Goal: Task Accomplishment & Management: Complete application form

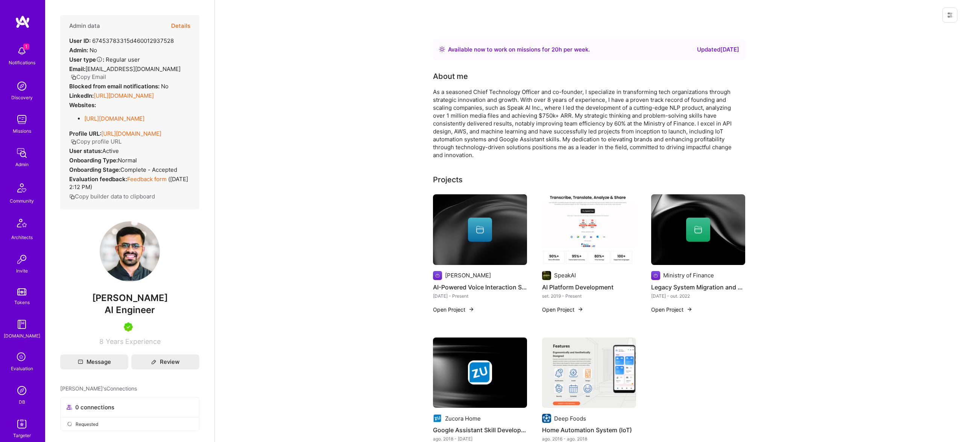
click at [178, 27] on button "Details" at bounding box center [180, 26] width 19 height 22
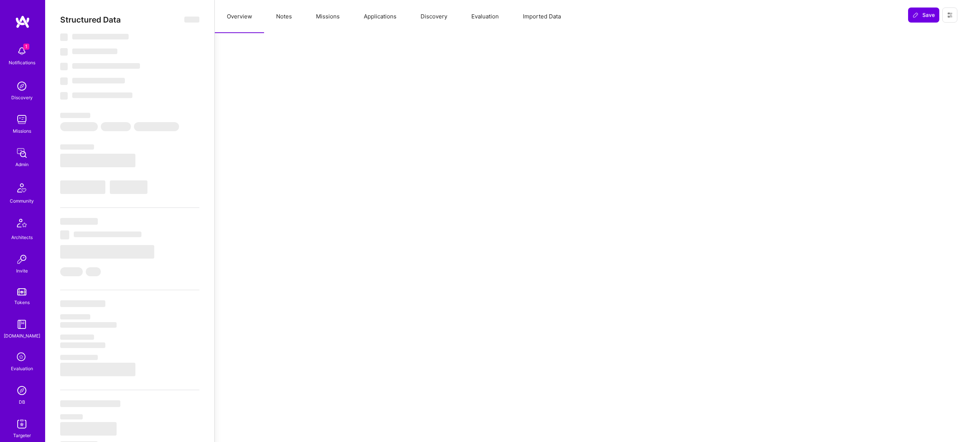
click at [476, 17] on button "Evaluation" at bounding box center [485, 16] width 52 height 33
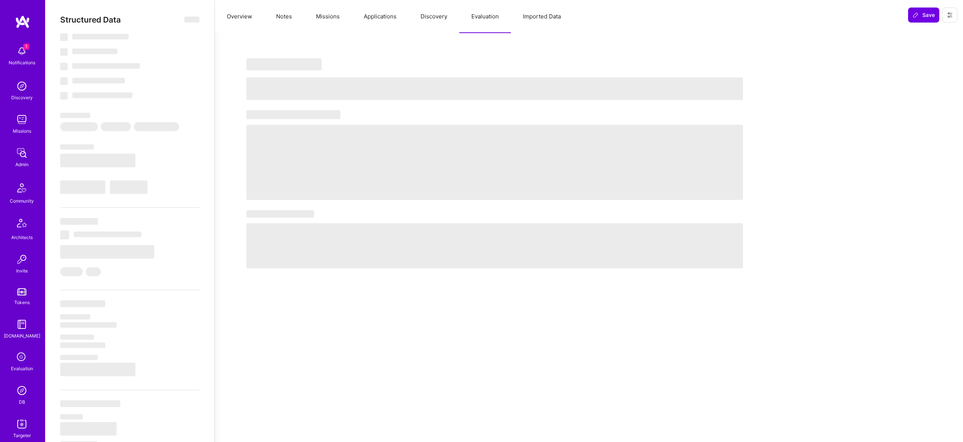
select select "Right Now"
select select "5"
select select "7"
select select "6"
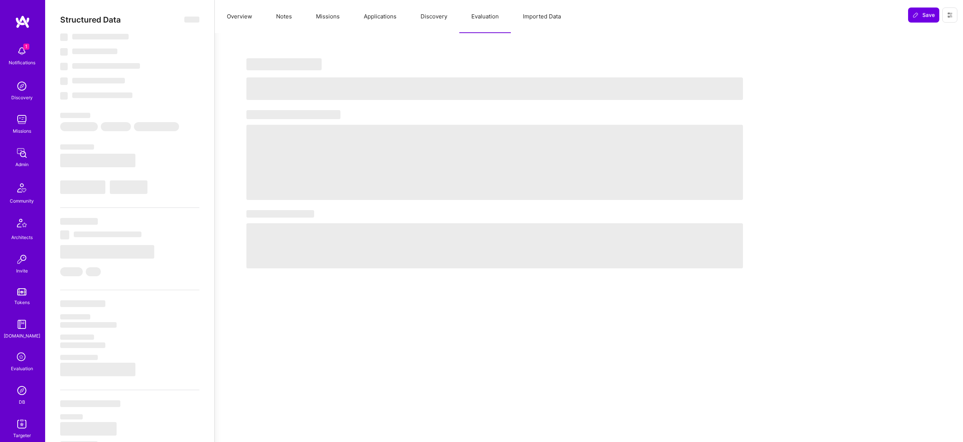
select select "CA"
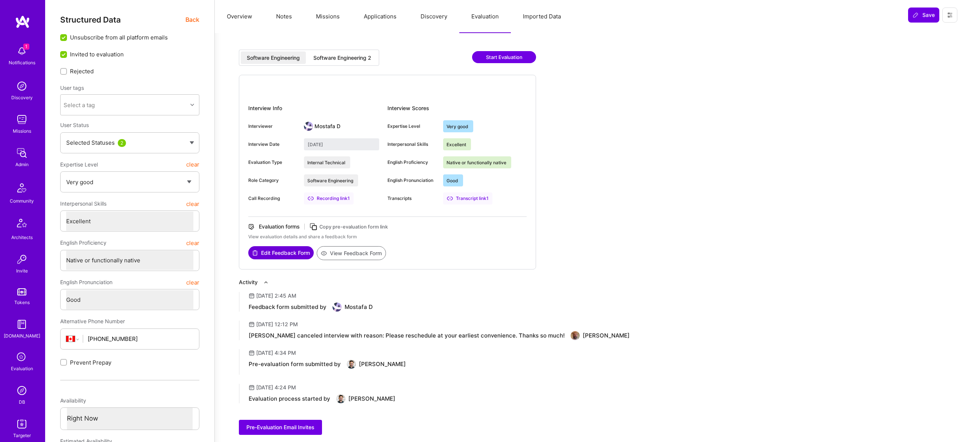
click at [357, 59] on div "Software Engineering 2" at bounding box center [342, 58] width 58 height 8
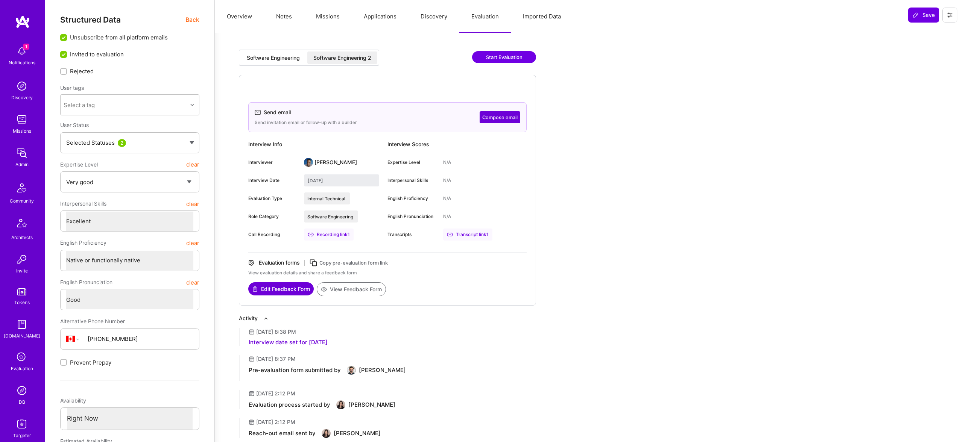
click at [286, 289] on button "Edit Feedback Form" at bounding box center [280, 288] width 65 height 13
click at [278, 50] on div "Software Engineering Software Engineering 2" at bounding box center [309, 58] width 140 height 16
click at [285, 56] on div "Software Engineering" at bounding box center [273, 58] width 53 height 8
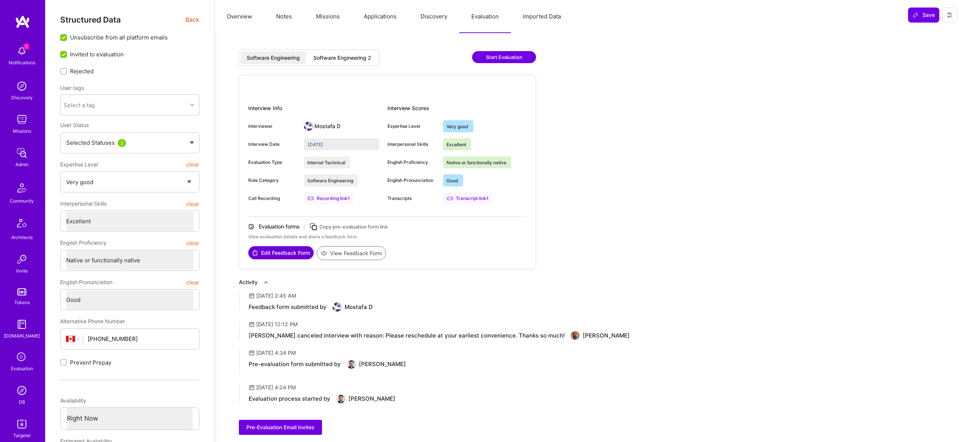
click at [355, 60] on div "Software Engineering 2" at bounding box center [342, 58] width 58 height 8
type input "September 23, 2025"
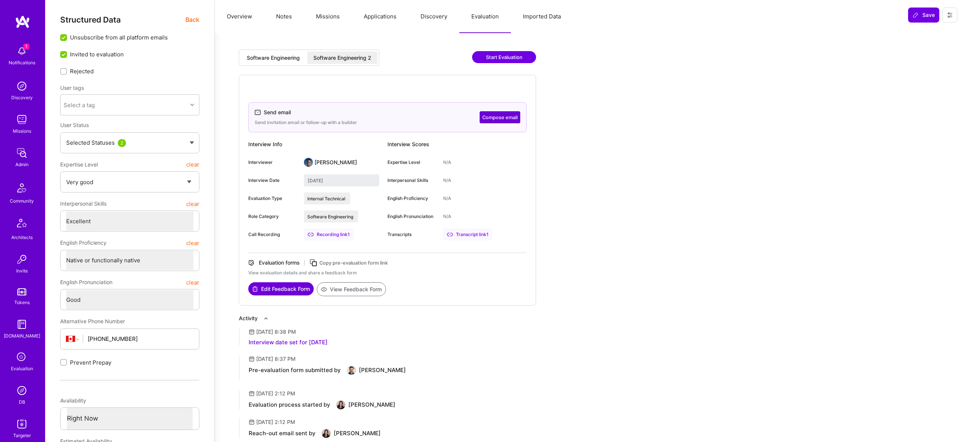
click at [463, 231] on div "Transcript link 1" at bounding box center [467, 235] width 49 height 12
click at [194, 30] on div "Structured Data Back Unsubscribe from all platform emails Invited to evaluation…" at bounding box center [129, 349] width 139 height 668
click at [194, 21] on span "Back" at bounding box center [192, 19] width 14 height 9
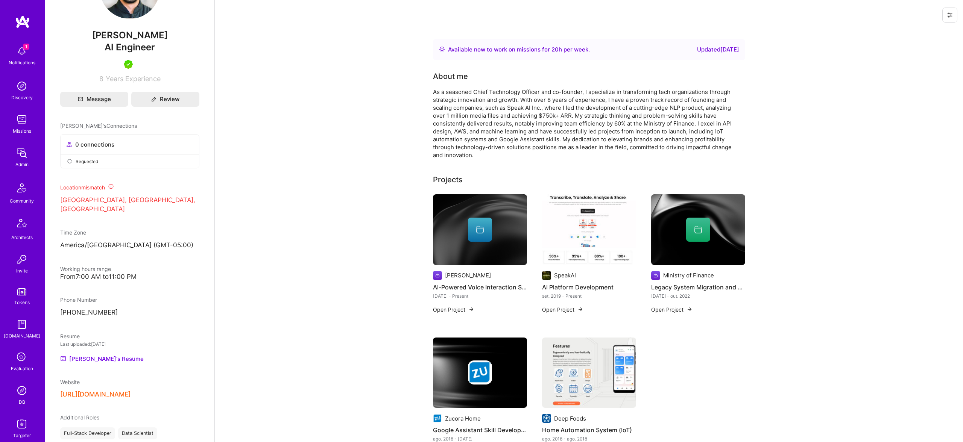
scroll to position [326, 0]
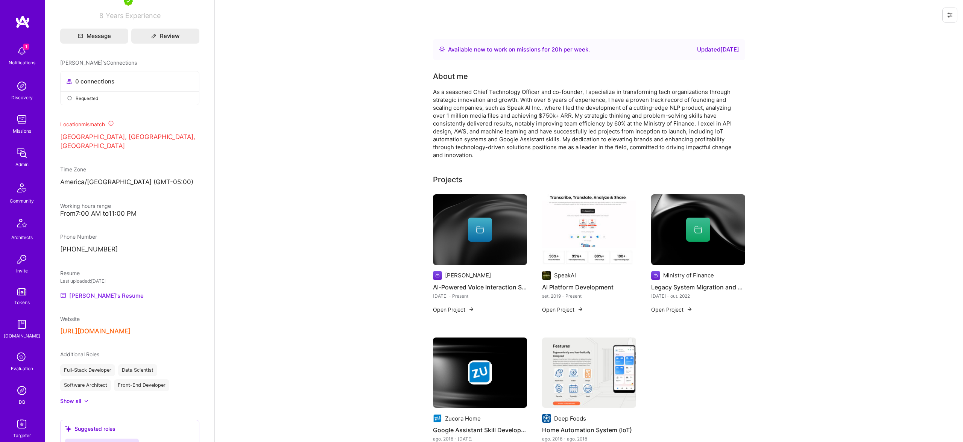
click at [99, 294] on link "Vatsal's Resume" at bounding box center [101, 295] width 83 height 9
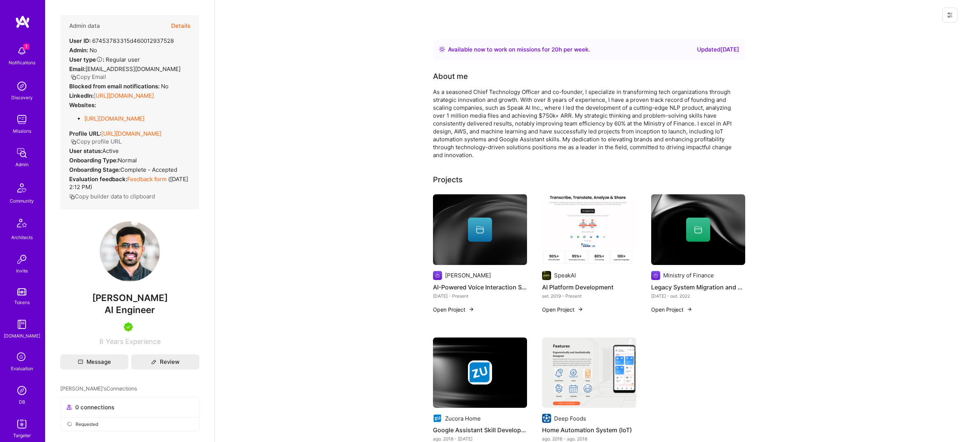
click at [180, 18] on button "Details" at bounding box center [180, 26] width 19 height 22
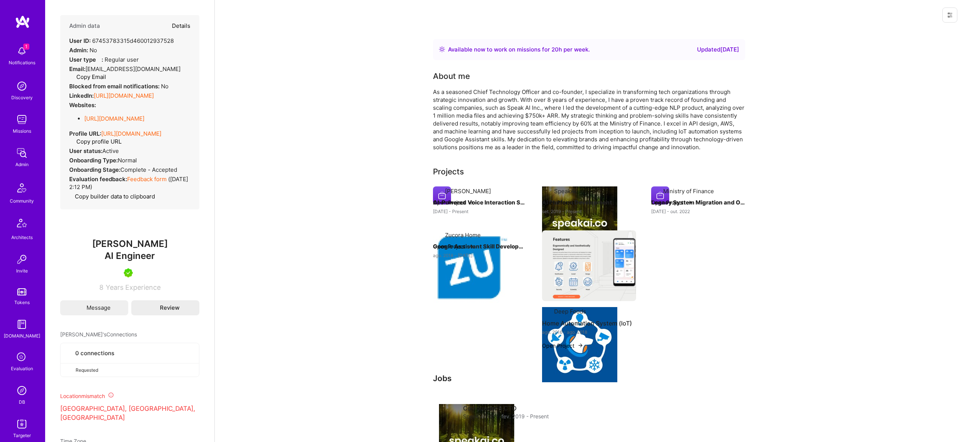
type textarea "x"
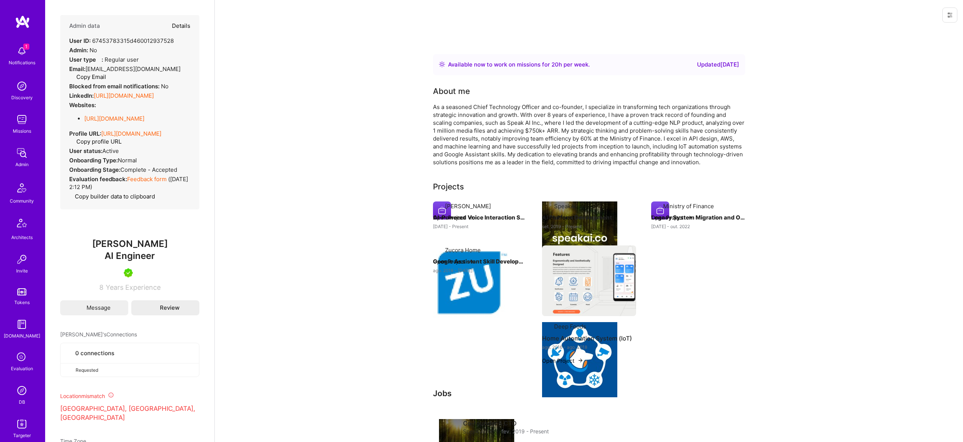
select select "5"
select select "7"
select select "6"
select select "CA"
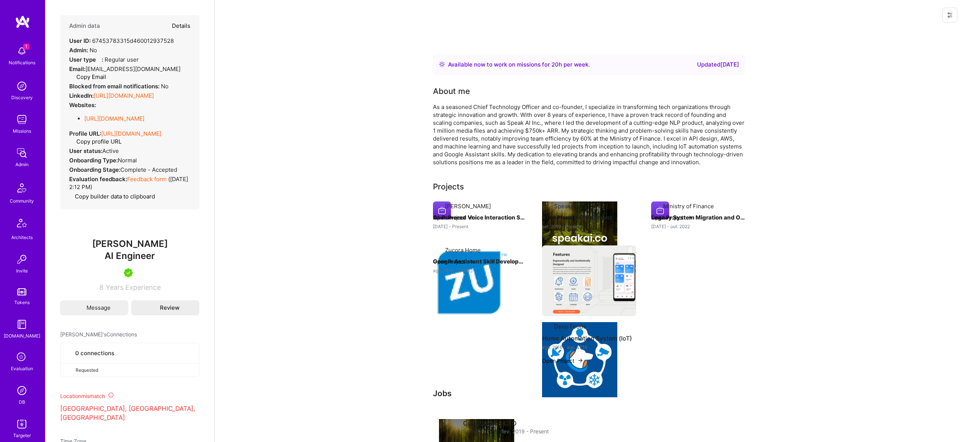
select select "Right Now"
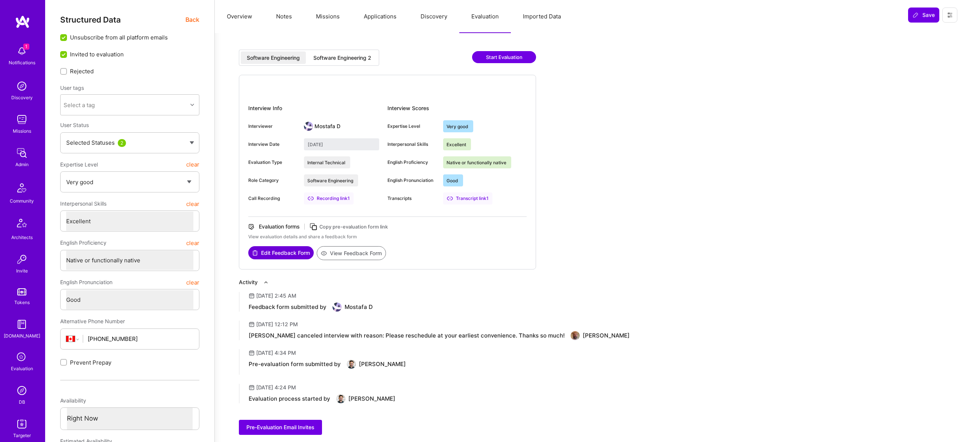
drag, startPoint x: 352, startPoint y: 246, endPoint x: 357, endPoint y: 254, distance: 10.0
click at [352, 246] on div "Evaluation forms Copy pre-evaluation form link View evaluation details and shar…" at bounding box center [387, 234] width 278 height 23
click at [357, 254] on button "View Feedback Form" at bounding box center [351, 253] width 69 height 14
click at [187, 24] on span "Back" at bounding box center [192, 19] width 14 height 9
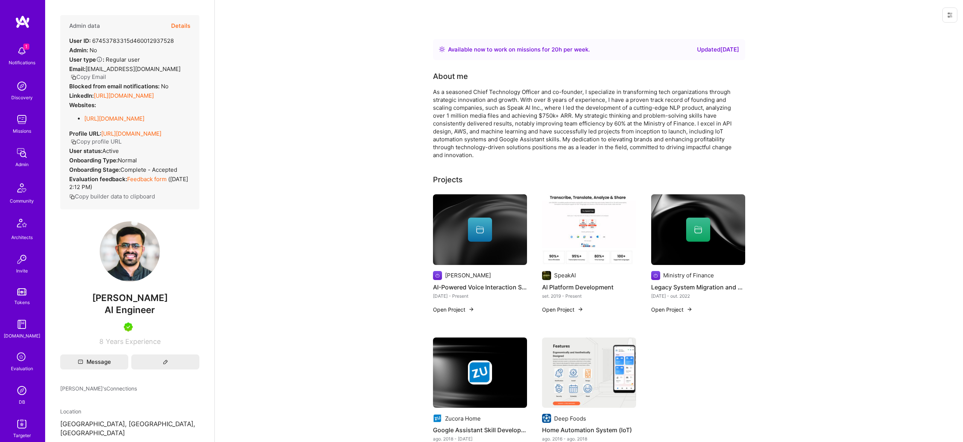
click at [187, 19] on button "Details" at bounding box center [180, 26] width 19 height 22
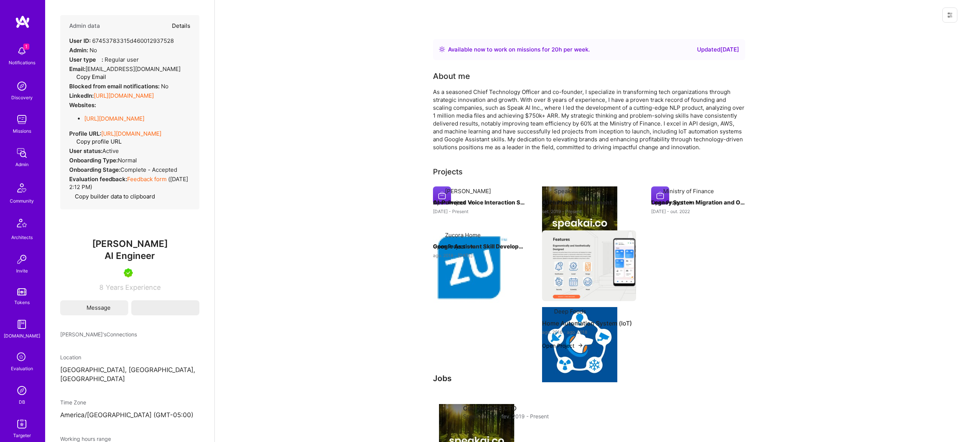
type textarea "x"
select select "5"
select select "7"
select select "6"
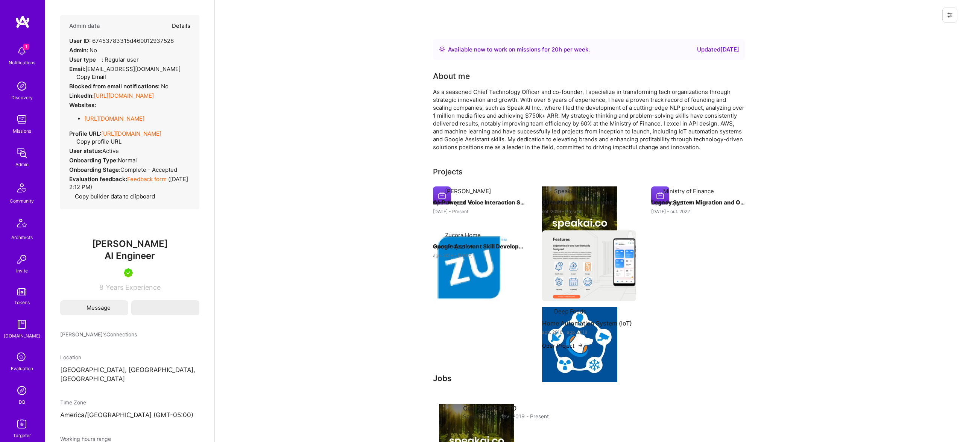
select select "CA"
select select "Right Now"
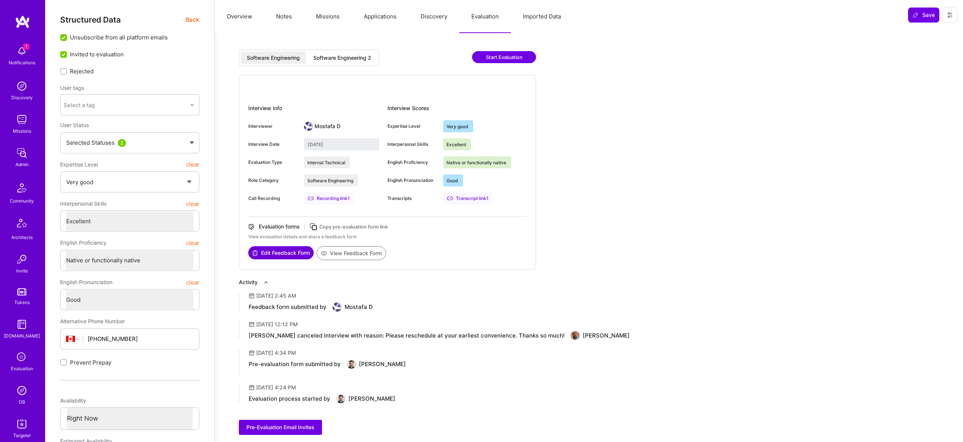
click at [187, 20] on span "Back" at bounding box center [192, 19] width 14 height 9
click at [362, 58] on div "Software Engineering 2" at bounding box center [342, 58] width 58 height 8
type input "September 23, 2025"
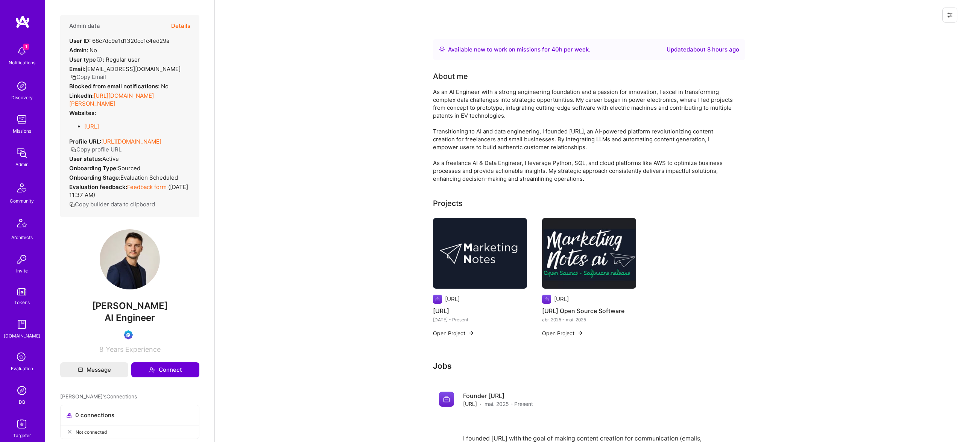
click at [180, 24] on button "Details" at bounding box center [180, 26] width 19 height 22
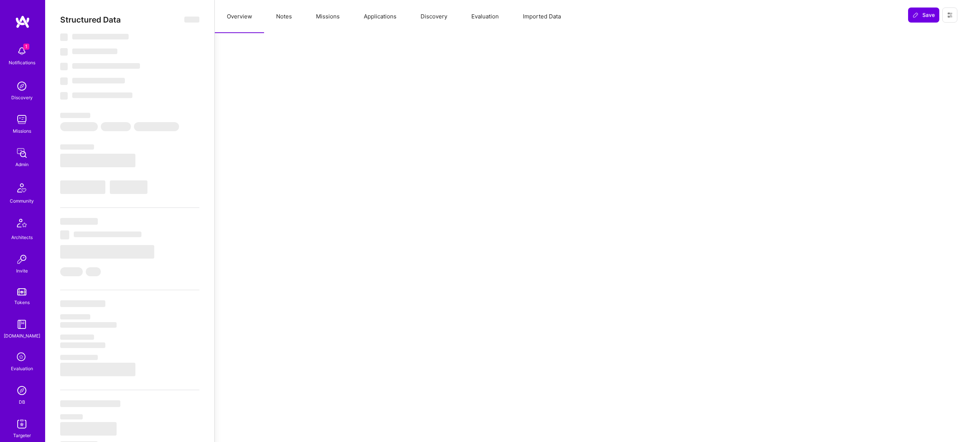
select select "Right Now"
select select "Verified"
select select "US"
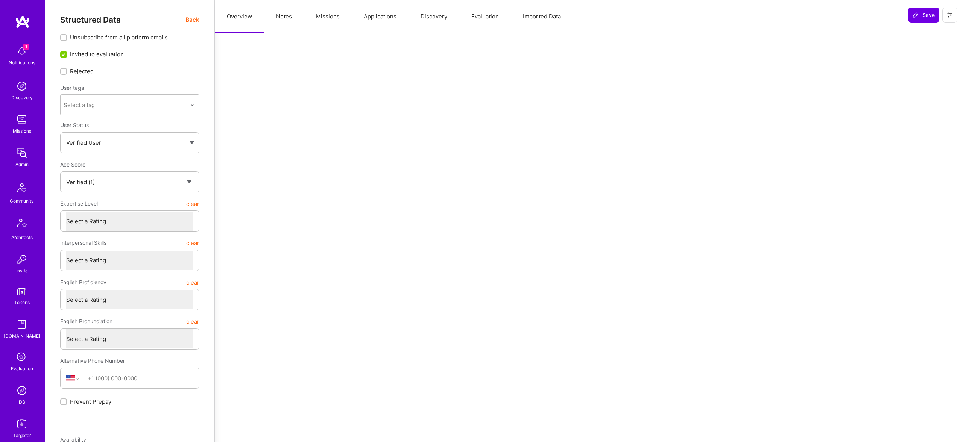
click at [477, 21] on button "Evaluation" at bounding box center [485, 16] width 52 height 33
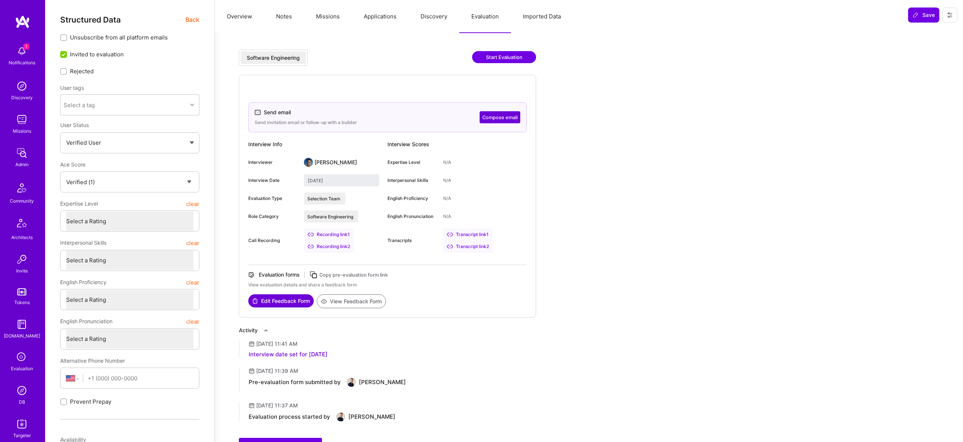
click at [270, 301] on button "Edit Feedback Form" at bounding box center [280, 300] width 65 height 13
click at [478, 234] on div "Transcript link 1" at bounding box center [467, 235] width 49 height 12
click at [476, 245] on div "Transcript link 2" at bounding box center [468, 247] width 50 height 12
click at [199, 20] on span "Back" at bounding box center [192, 19] width 14 height 9
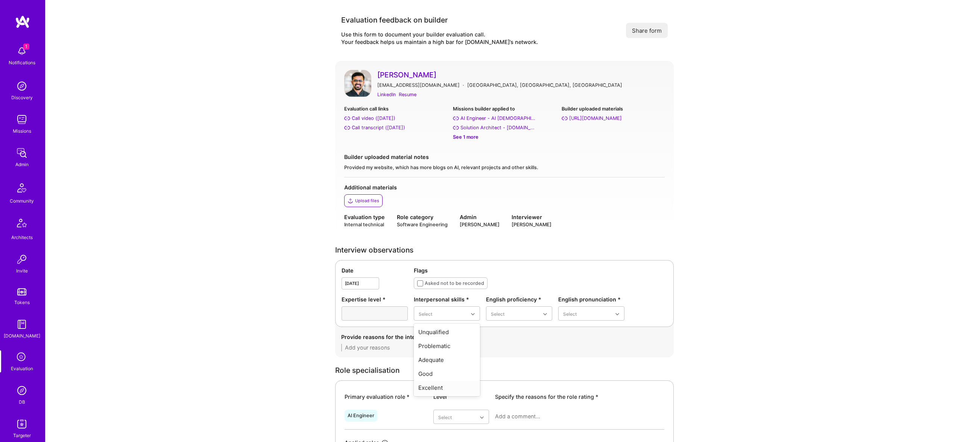
click at [444, 386] on div "Excellent" at bounding box center [447, 388] width 66 height 14
click at [511, 376] on div "Native or functionally native" at bounding box center [519, 378] width 66 height 22
click at [587, 363] on div "Good" at bounding box center [591, 360] width 66 height 14
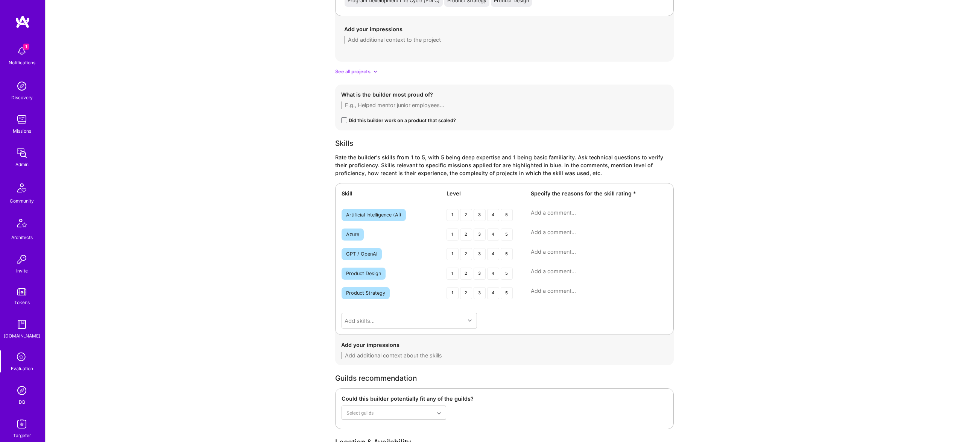
scroll to position [1065, 0]
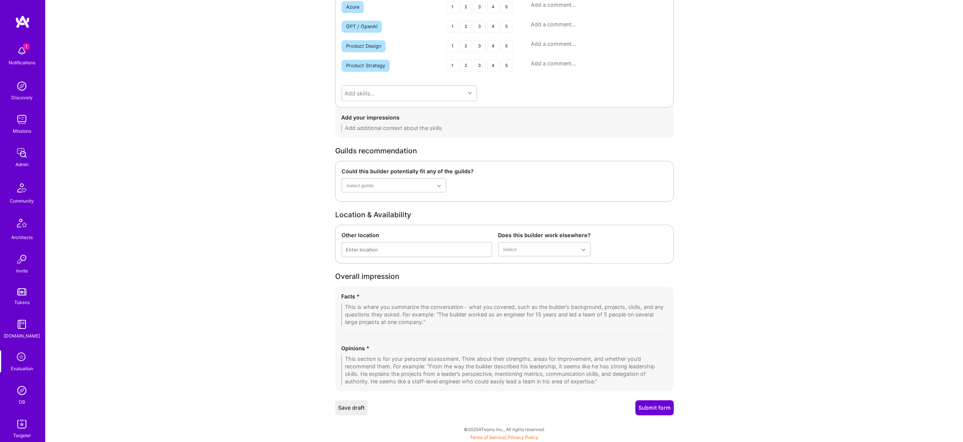
click at [404, 307] on textarea at bounding box center [504, 315] width 326 height 23
paste textarea "Vatsal Shah is based in Toronto, Canada. In the call he took a practical AI-eng…"
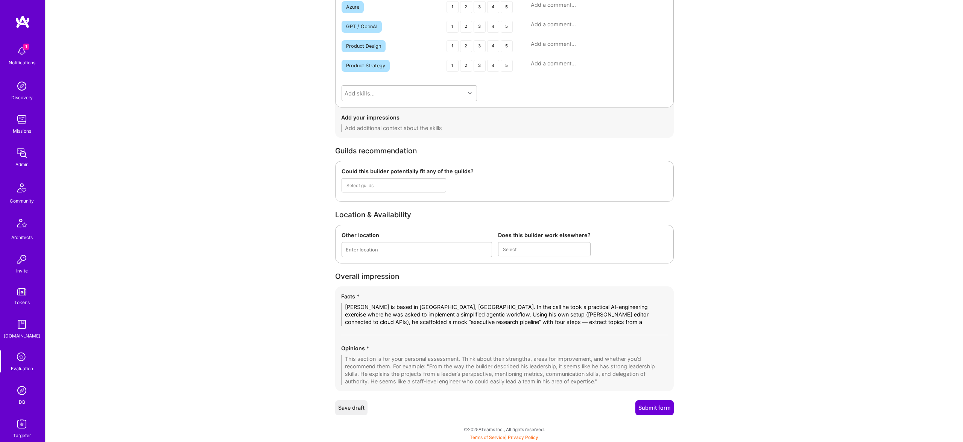
scroll to position [0, 0]
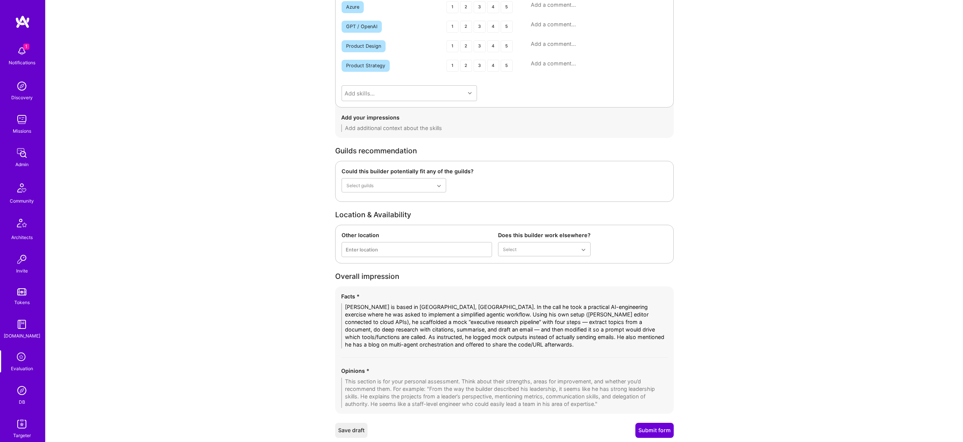
type textarea "Vatsal Shah is based in Toronto, Canada. In the call he took a practical AI-eng…"
click at [520, 390] on textarea at bounding box center [504, 393] width 326 height 30
paste textarea "Vatsal came across as organised, confident and collaborative, asking clarifying…"
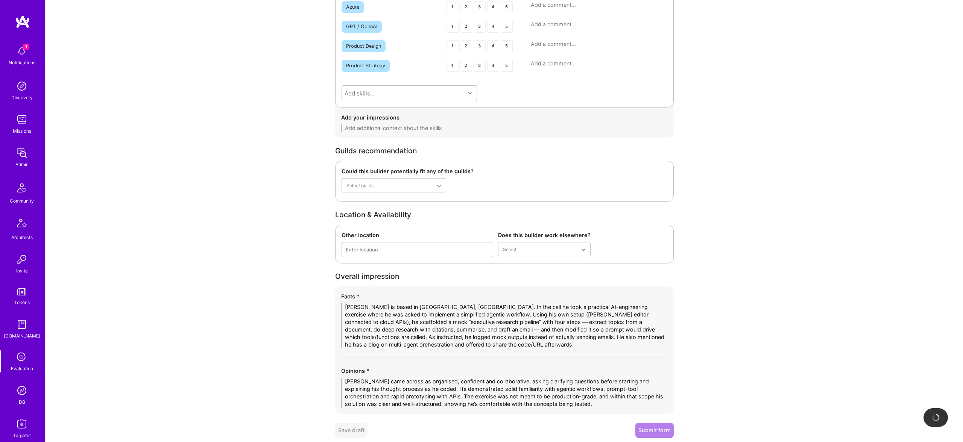
scroll to position [1071, 0]
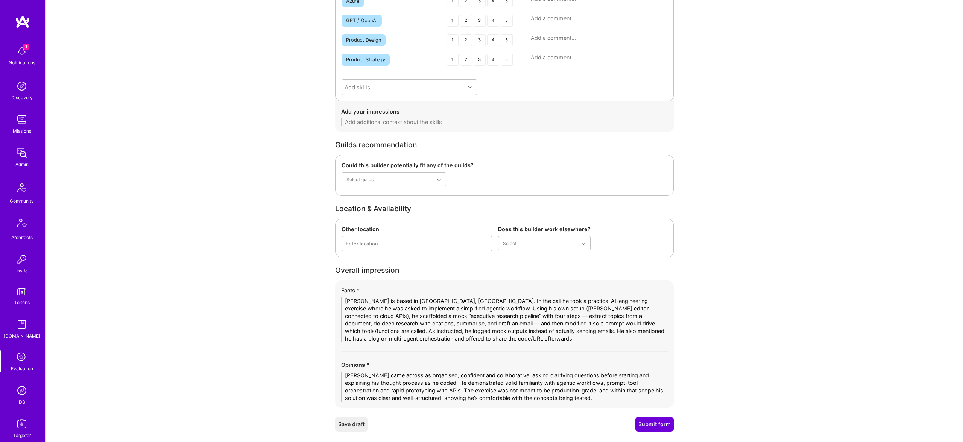
type textarea "Vatsal came across as organised, confident and collaborative, asking clarifying…"
click at [505, 314] on textarea "Vatsal Shah is based in Toronto, Canada. In the call he took a practical AI-eng…" at bounding box center [504, 320] width 326 height 45
paste textarea "(Toronto, Canada) completed a practical AI-engineering exercise to implement a …"
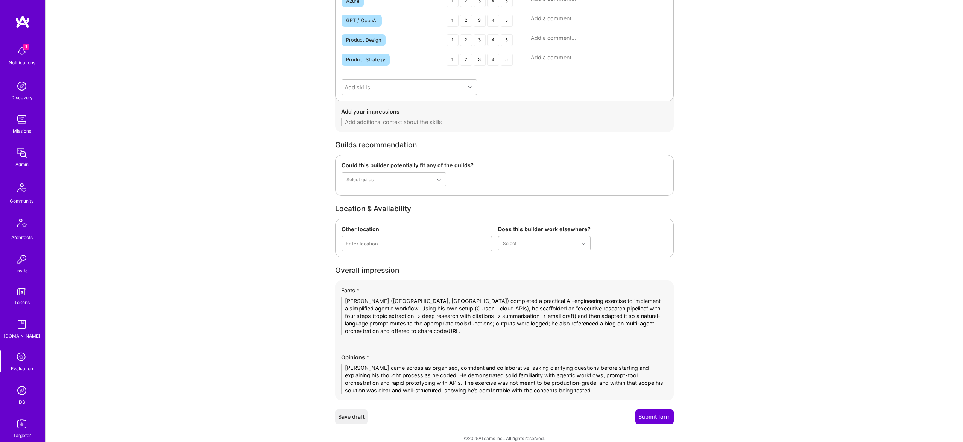
type textarea "Vatsal Shah (Toronto, Canada) completed a practical AI-engineering exercise to …"
click at [413, 372] on textarea "Vatsal came across as organised, confident and collaborative, asking clarifying…" at bounding box center [504, 379] width 326 height 30
paste textarea "was organised, confident, and collaborative—asked the right clarifying question…"
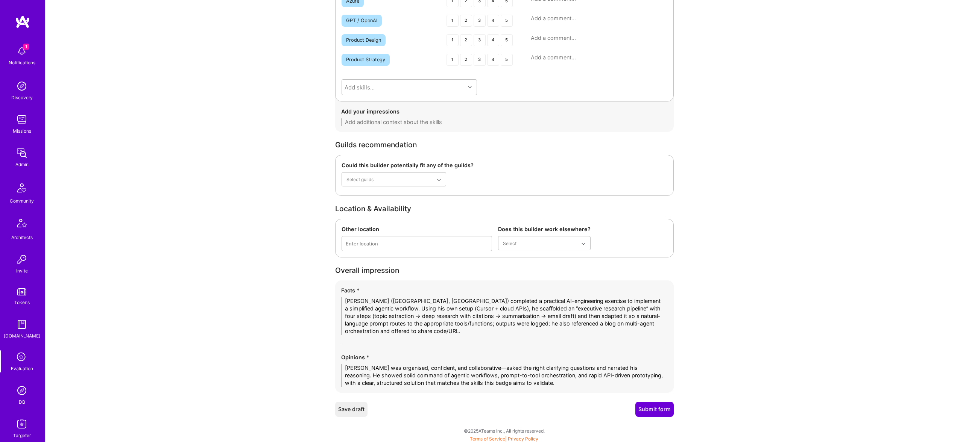
drag, startPoint x: 524, startPoint y: 383, endPoint x: 393, endPoint y: 383, distance: 131.3
click at [393, 383] on textarea "Vatsal was organised, confident, and collaborative—asked the right clarifying q…" at bounding box center [504, 375] width 326 height 23
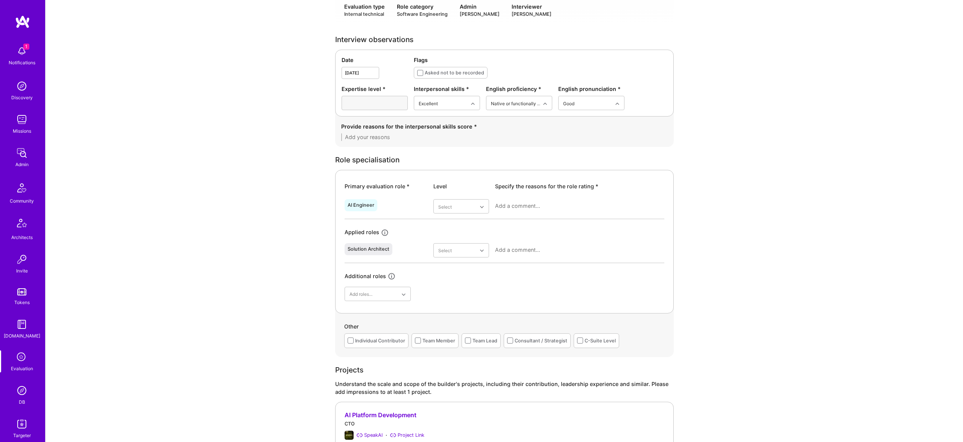
scroll to position [211, 0]
type textarea "Vatsal was organised, confident, and collaborative—asked the right clarifying q…"
click at [445, 218] on hr at bounding box center [505, 218] width 320 height 0
click at [449, 280] on div "Very good" at bounding box center [461, 280] width 56 height 14
click at [515, 200] on div at bounding box center [579, 209] width 169 height 20
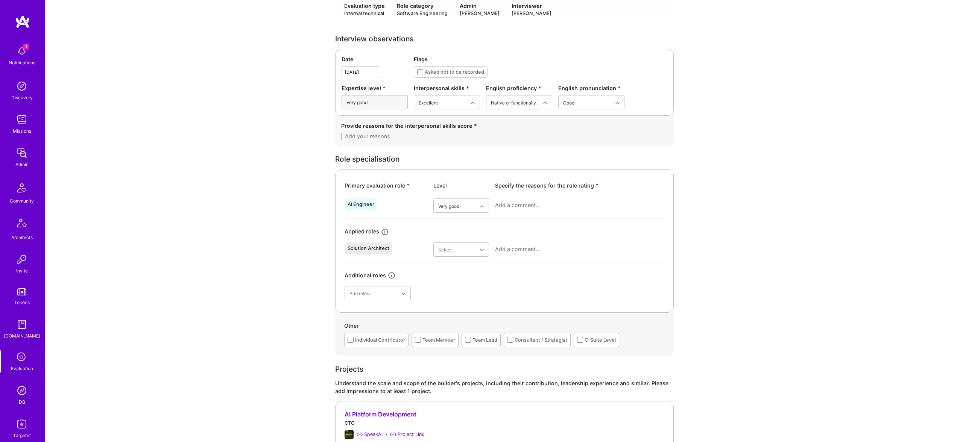
click at [520, 206] on textarea at bounding box center [579, 206] width 169 height 8
paste textarea "Vatsal has hands-on experience designing and implementing agentic workflows tha…"
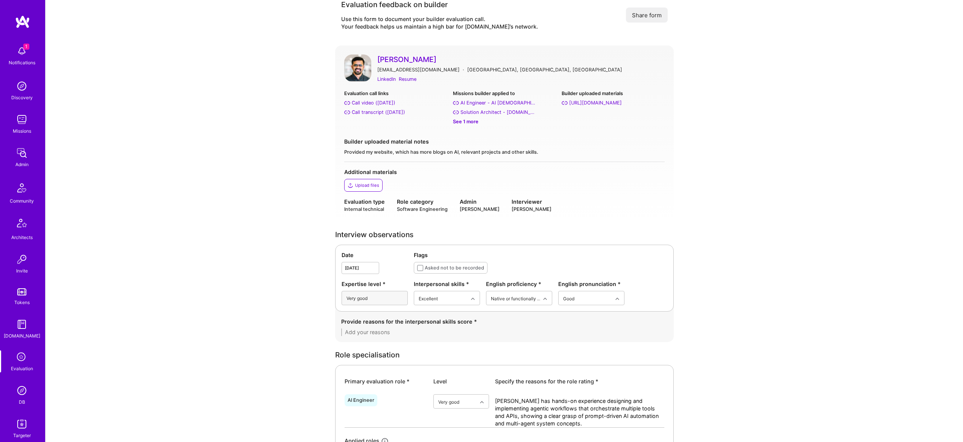
scroll to position [18, 0]
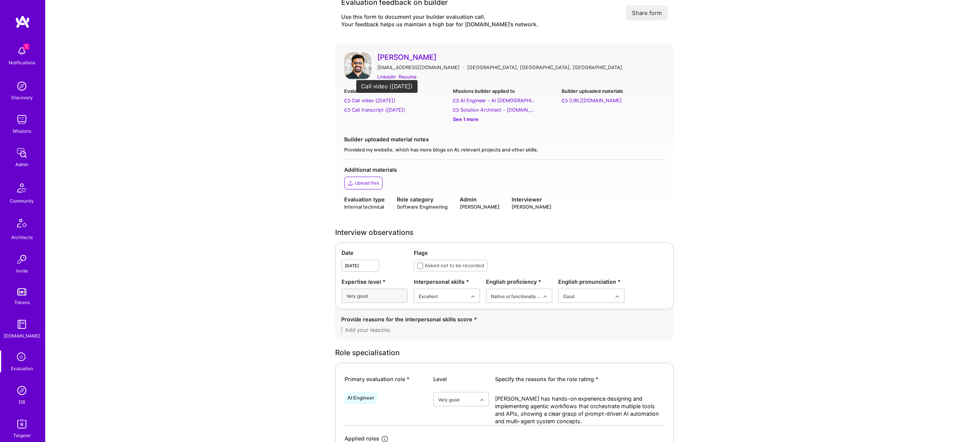
click at [385, 102] on div "Call video (Sep 23, 2025)" at bounding box center [374, 101] width 44 height 8
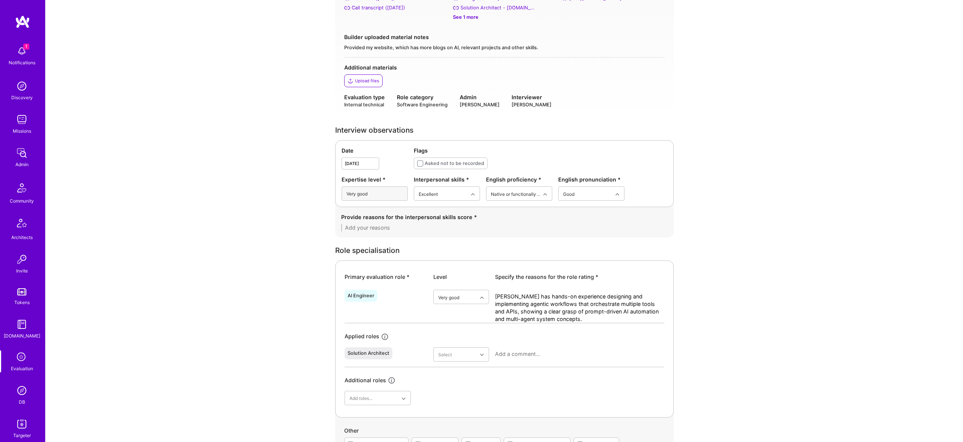
scroll to position [119, 0]
drag, startPoint x: 450, startPoint y: 358, endPoint x: 502, endPoint y: 343, distance: 53.6
click at [450, 358] on div "Good" at bounding box center [461, 359] width 56 height 14
click at [557, 322] on textarea "Vatsal has hands-on experience designing and implementing agentic workflows tha…" at bounding box center [579, 309] width 169 height 30
type textarea "Vatsal has hands-on experience designing and implementing agentic workflows tha…"
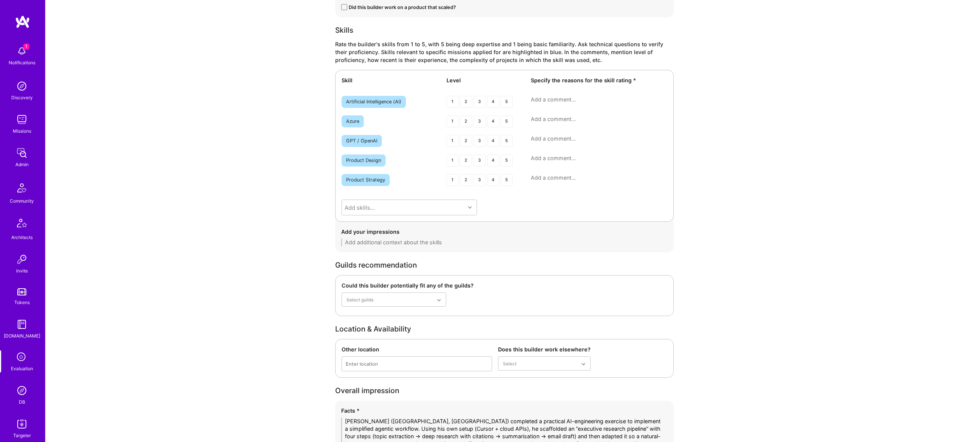
scroll to position [1097, 0]
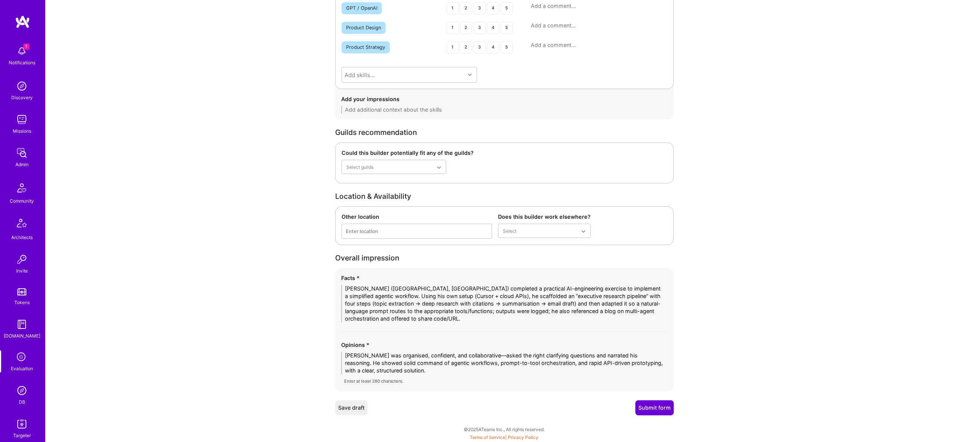
click at [408, 370] on textarea "Vatsal was organised, confident, and collaborative—asked the right clarifying q…" at bounding box center [504, 363] width 326 height 23
click at [397, 373] on textarea "Vatsal was organised, confident, and collaborative—asked the right clarifying q…" at bounding box center [504, 363] width 326 height 23
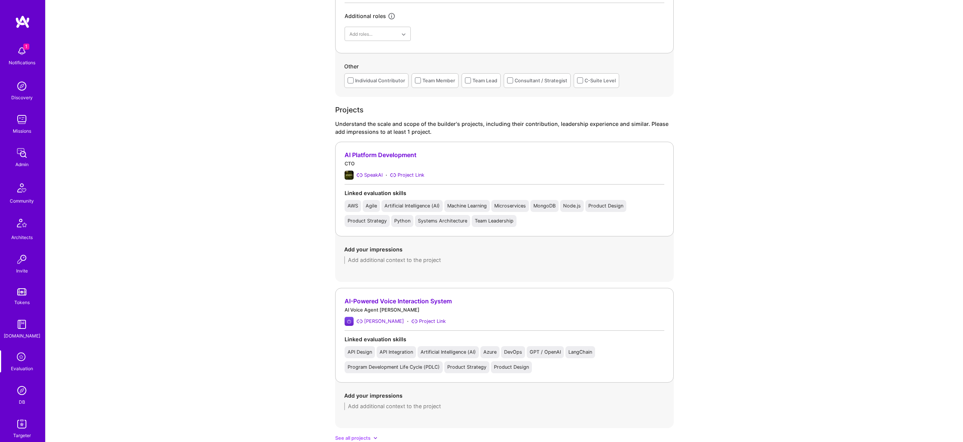
scroll to position [502, 0]
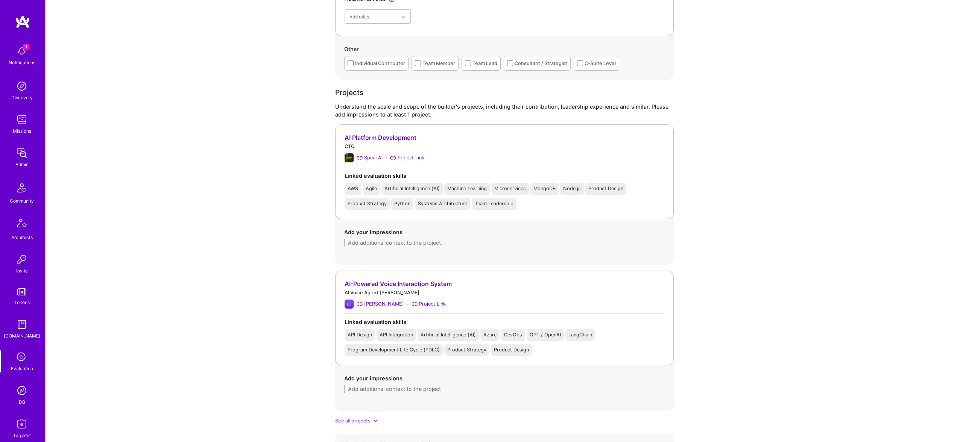
type textarea "Vatsal was organised, confident, and collaborative—asked the right clarifying q…"
drag, startPoint x: 424, startPoint y: 258, endPoint x: 428, endPoint y: 252, distance: 7.2
click at [425, 257] on div "AI Platform Development CTO SpeakAI · Project Link Linked evaluation skills AWS…" at bounding box center [504, 194] width 339 height 140
click at [429, 247] on div "Add your impressions" at bounding box center [504, 237] width 339 height 36
click at [431, 245] on textarea at bounding box center [504, 243] width 320 height 8
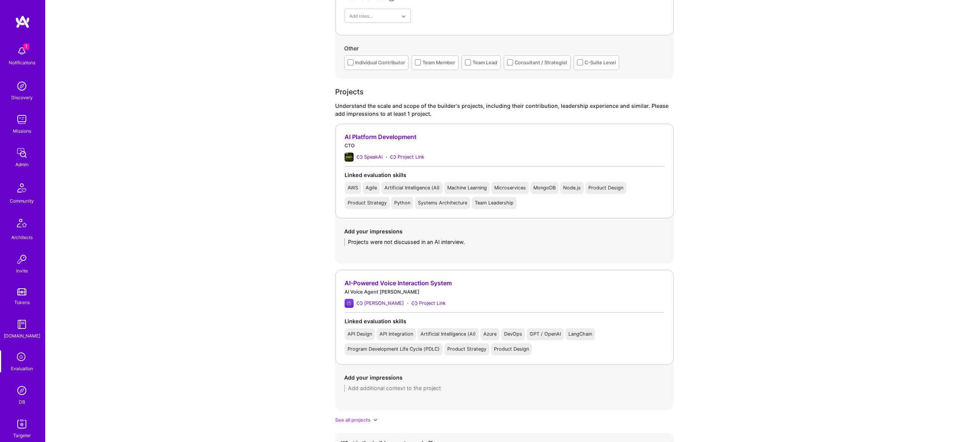
scroll to position [1094, 0]
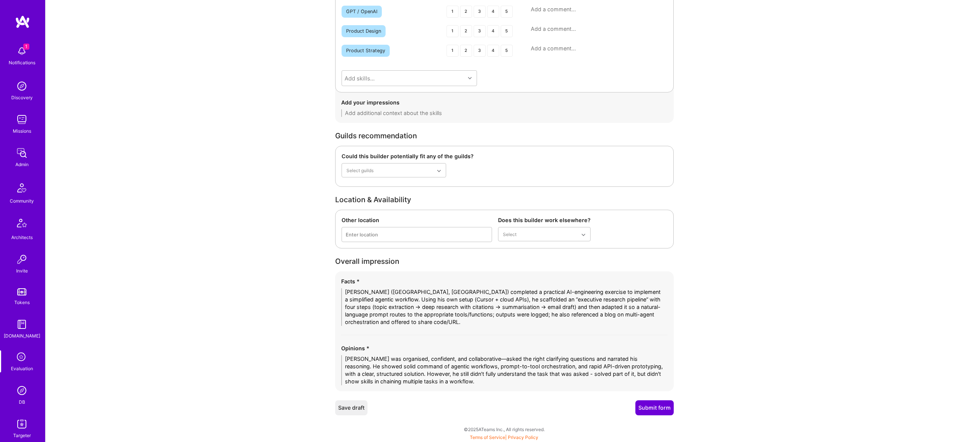
type textarea "Projects were not discussed in an AI interview."
click at [647, 411] on button "Submit form" at bounding box center [654, 408] width 38 height 15
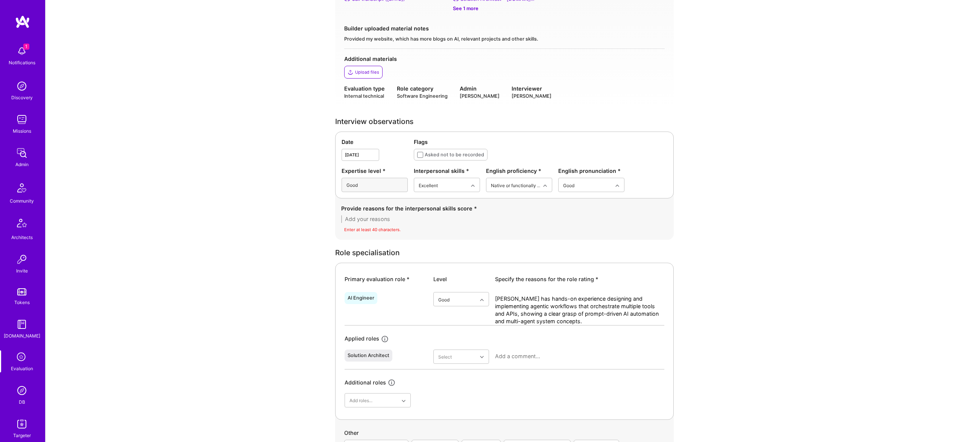
scroll to position [127, 0]
click at [400, 226] on div "Provide reasons for the interpersonal skills score * Enter at least 40 characte…" at bounding box center [504, 220] width 326 height 29
click at [402, 223] on textarea at bounding box center [504, 221] width 326 height 8
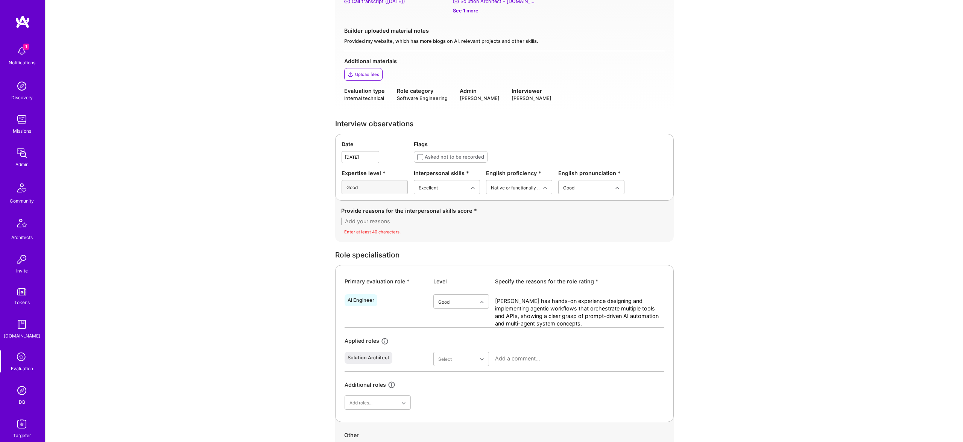
paste textarea "friendly conversation, trasnparent in responses about skills and experiences, a…"
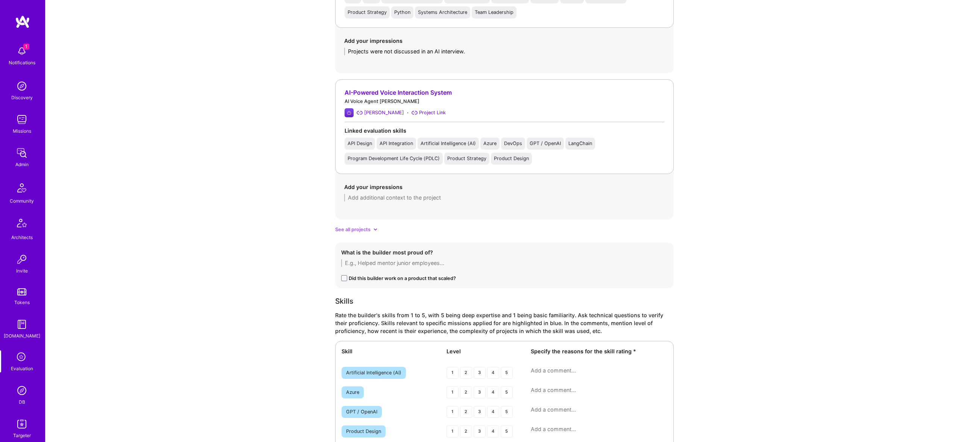
scroll to position [1094, 0]
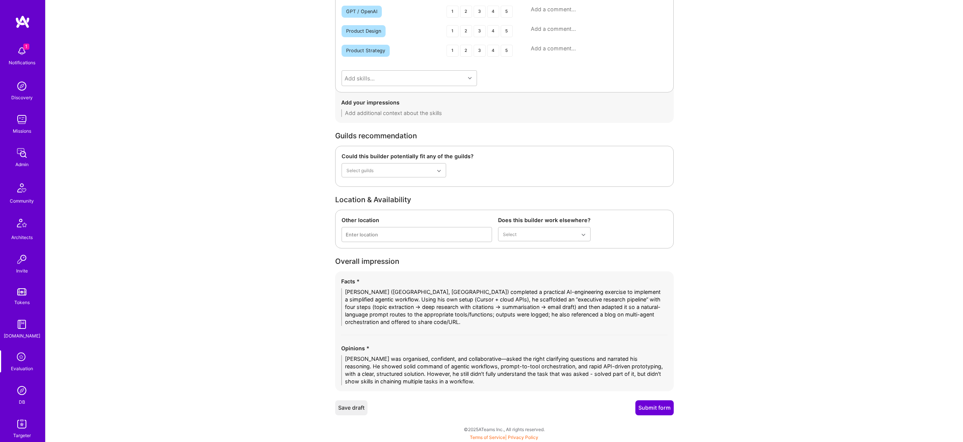
type textarea "friendly conversation, trasnparent in responses about skills and experiences, a…"
click at [655, 410] on button "Submit form" at bounding box center [654, 408] width 38 height 15
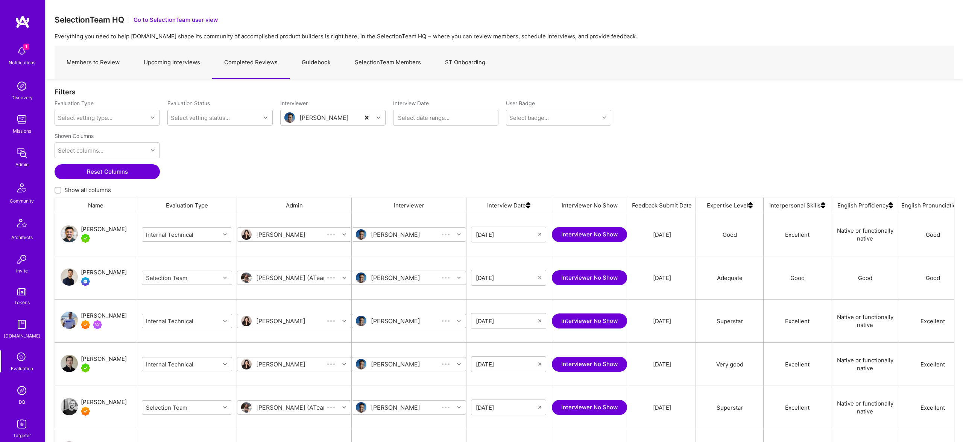
scroll to position [363, 899]
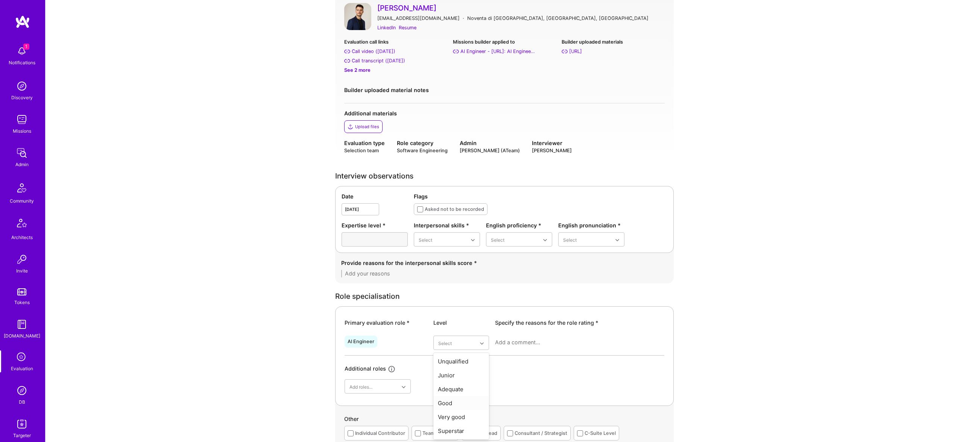
scroll to position [67, 0]
click at [460, 390] on div "Adequate" at bounding box center [461, 389] width 56 height 14
click at [443, 231] on div "Interpersonal skills * Select" at bounding box center [447, 233] width 66 height 25
click at [446, 303] on div "Good" at bounding box center [447, 300] width 66 height 14
click at [516, 288] on div "Good" at bounding box center [519, 286] width 66 height 14
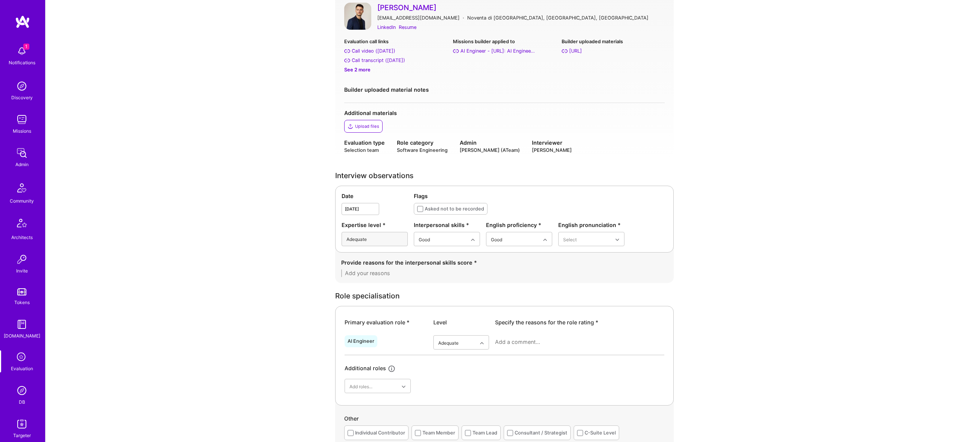
click at [596, 225] on div "English pronunciation *" at bounding box center [591, 225] width 66 height 8
click at [574, 289] on div "Good" at bounding box center [591, 286] width 66 height 14
click at [358, 18] on img at bounding box center [357, 16] width 27 height 27
click at [453, 389] on div "Good" at bounding box center [461, 389] width 56 height 14
click at [545, 300] on div "Role specialisation" at bounding box center [504, 296] width 339 height 8
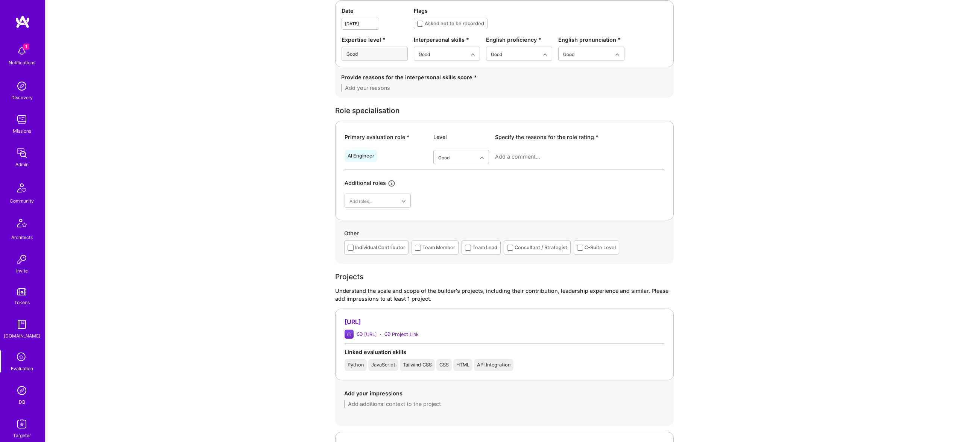
click at [376, 249] on div "Individual Contributor" at bounding box center [380, 248] width 50 height 8
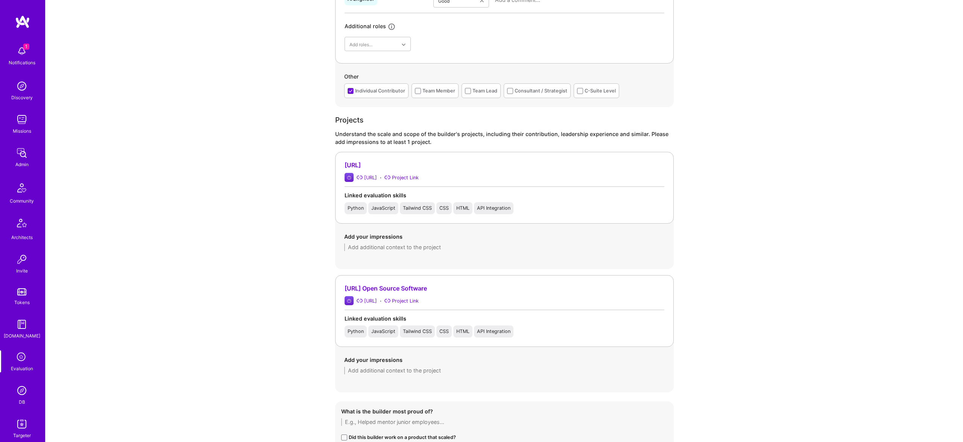
scroll to position [0, 0]
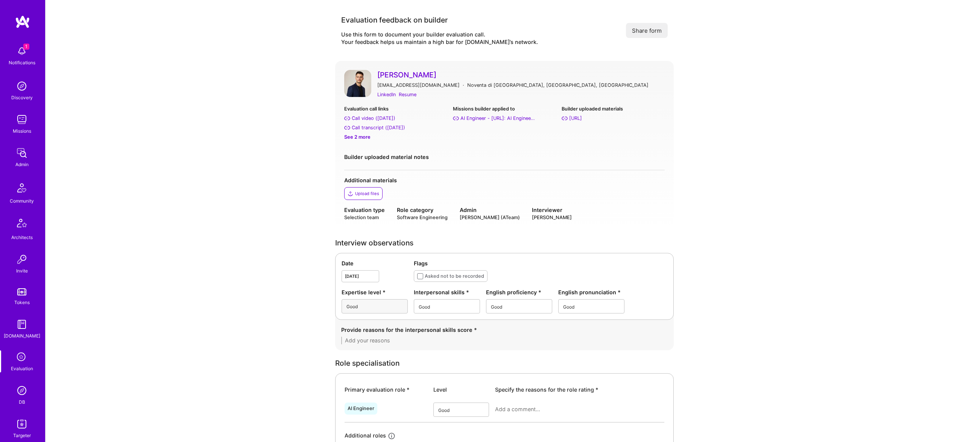
click at [372, 83] on div "[PERSON_NAME] [EMAIL_ADDRESS][DOMAIN_NAME] · Noventa di [GEOGRAPHIC_DATA], [GEO…" at bounding box center [504, 84] width 320 height 29
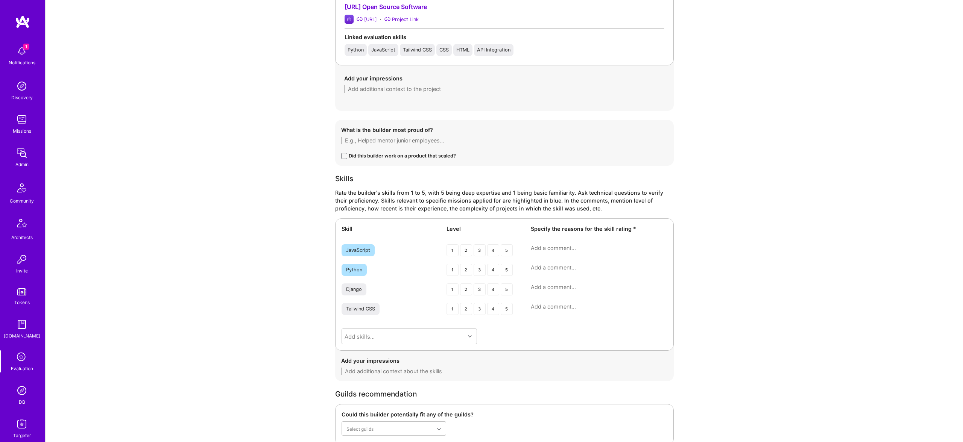
scroll to position [935, 0]
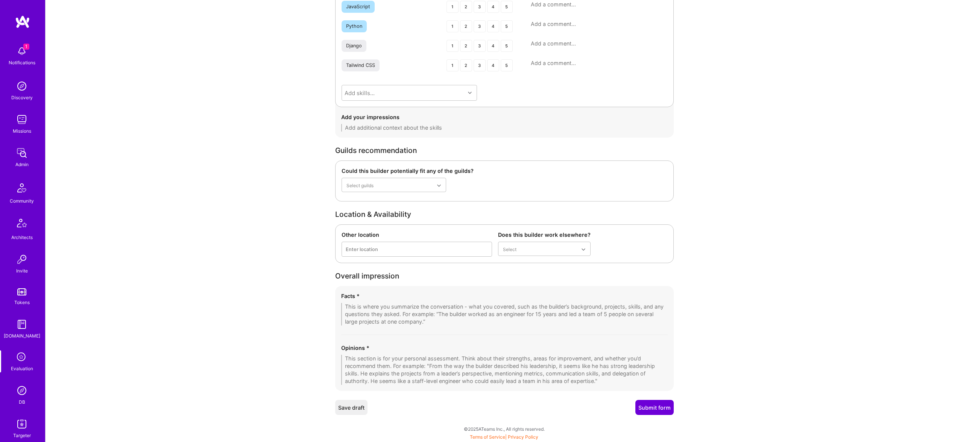
click at [459, 310] on textarea at bounding box center [504, 314] width 326 height 23
paste textarea "[PERSON_NAME] is an electrical engineer by background with around seven years i…"
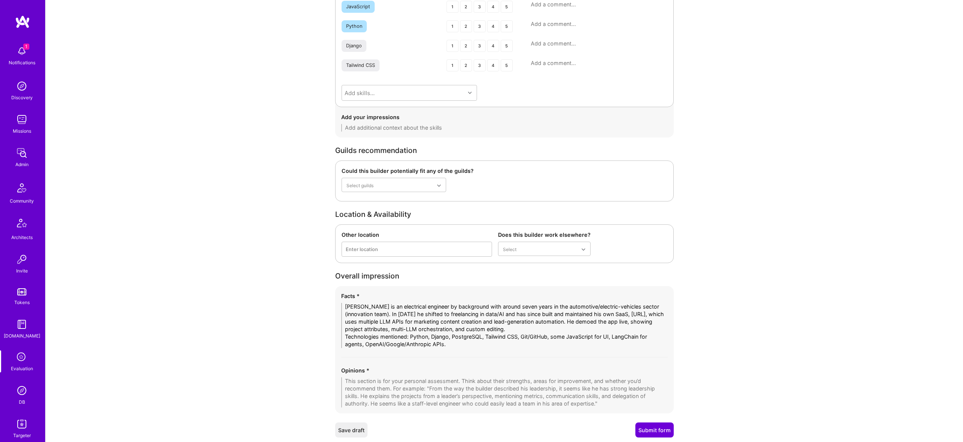
click at [495, 325] on textarea "[PERSON_NAME] is an electrical engineer by background with around seven years i…" at bounding box center [504, 325] width 326 height 45
click at [495, 325] on textarea "[PERSON_NAME] is an electrical engineer by background with around seven years i…" at bounding box center [504, 326] width 326 height 45
paste textarea "has an electrical engineering background with about seven years in the automoti…"
click at [470, 325] on textarea "[PERSON_NAME] has an electrical engineering background with about seven years i…" at bounding box center [504, 327] width 326 height 45
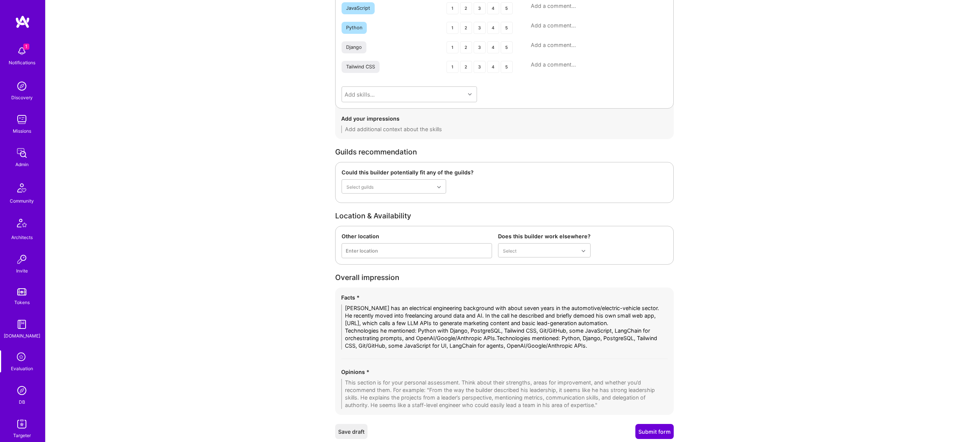
click at [470, 325] on textarea "Michele Roman has an electrical engineering background with about seven years i…" at bounding box center [504, 327] width 326 height 45
click at [598, 351] on div "Facts * Michele Roman has an electrical engineering background with about seven…" at bounding box center [504, 352] width 339 height 128
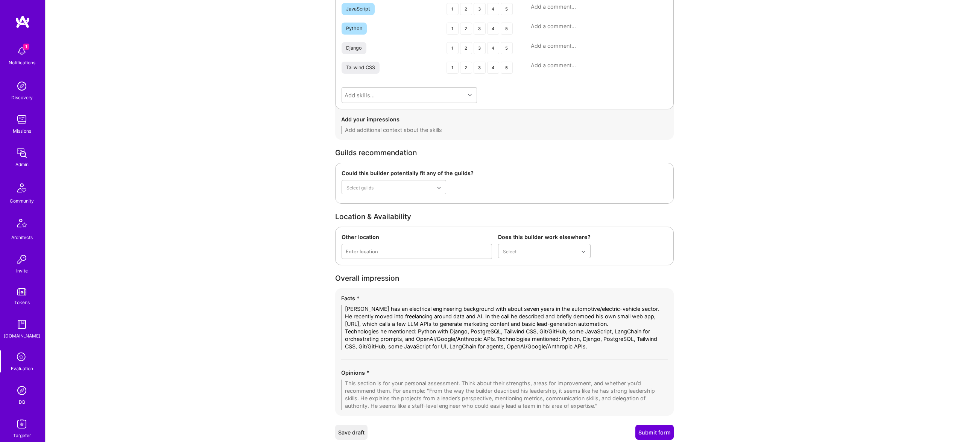
drag, startPoint x: 539, startPoint y: 339, endPoint x: 257, endPoint y: 296, distance: 285.4
paste textarea
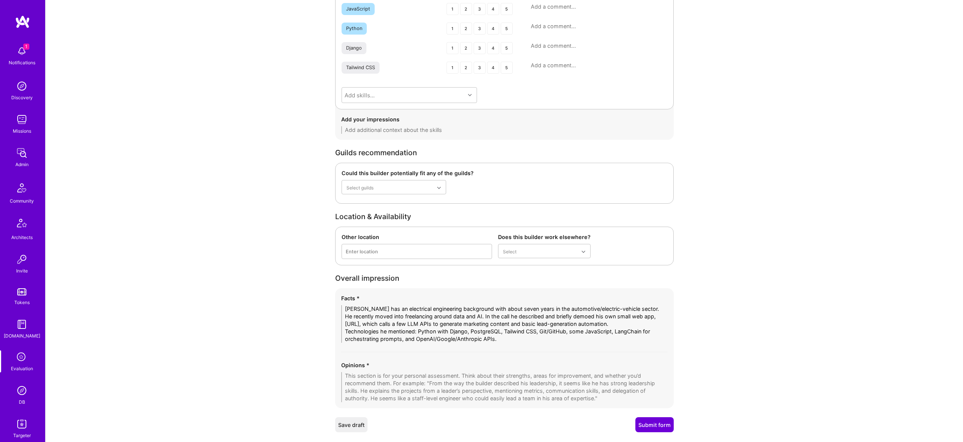
click at [384, 336] on textarea "Michele Roman has an electrical engineering background with about seven years i…" at bounding box center [504, 324] width 326 height 38
click at [393, 335] on textarea "Michele Roman has an electrical engineering background with about seven years i…" at bounding box center [504, 324] width 326 height 38
click at [391, 333] on textarea "Michele Roman has an electrical engineering background with about seven years i…" at bounding box center [504, 324] width 326 height 38
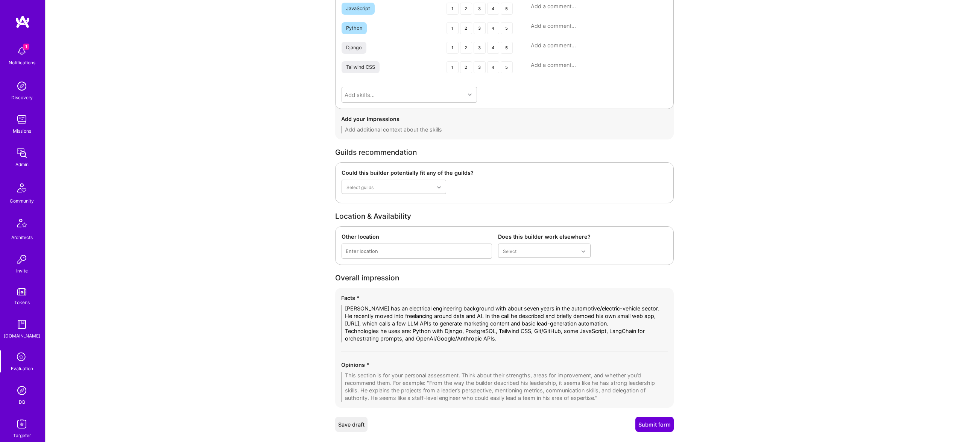
type textarea "Michele Roman has an electrical engineering background with about seven years i…"
drag, startPoint x: 524, startPoint y: 383, endPoint x: 558, endPoint y: 385, distance: 33.9
click at [525, 383] on textarea at bounding box center [504, 387] width 326 height 30
paste textarea "Michele appears self-motivated and able to put together a working prototype tha…"
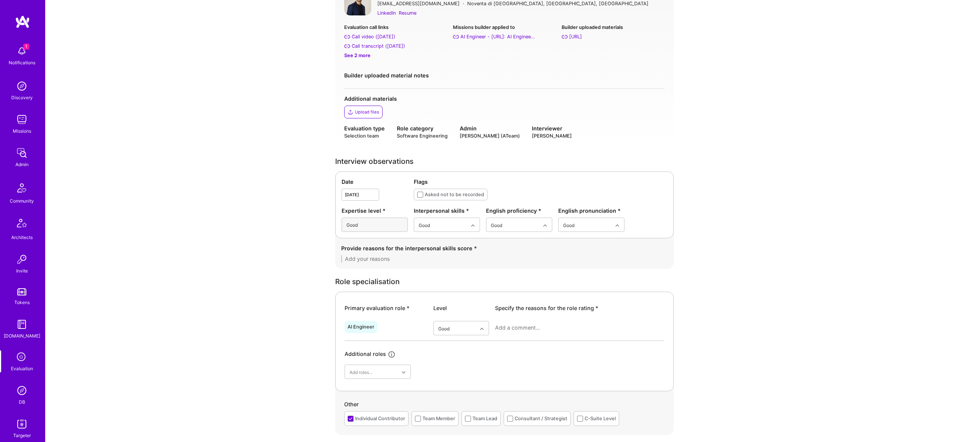
scroll to position [92, 0]
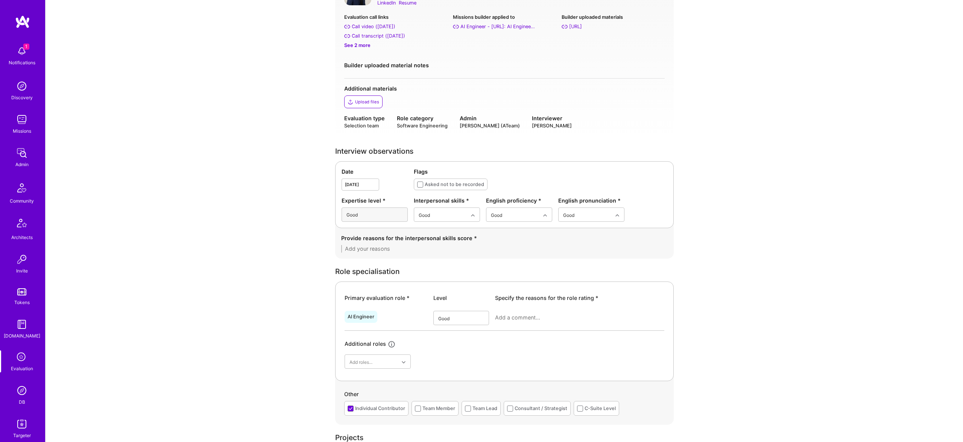
type textarea "Michele appears self-motivated and able to put together a working prototype tha…"
click at [458, 369] on div "Adequate" at bounding box center [461, 365] width 56 height 14
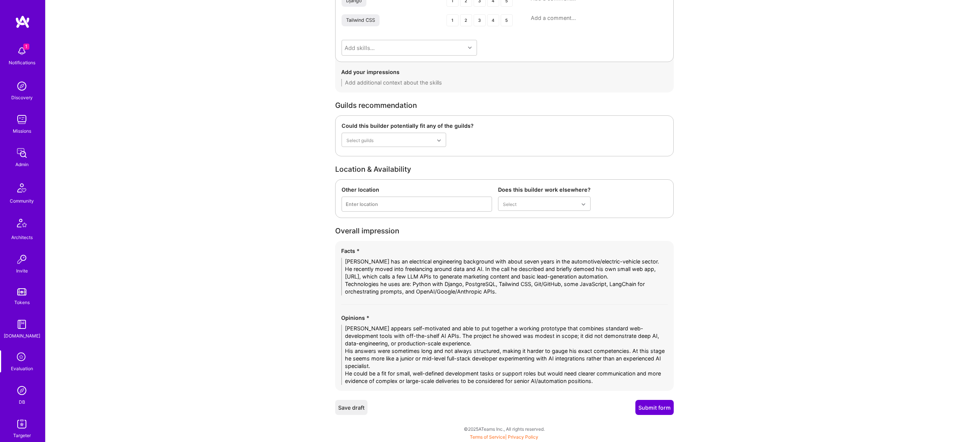
click at [654, 402] on button "Submit form" at bounding box center [654, 407] width 38 height 15
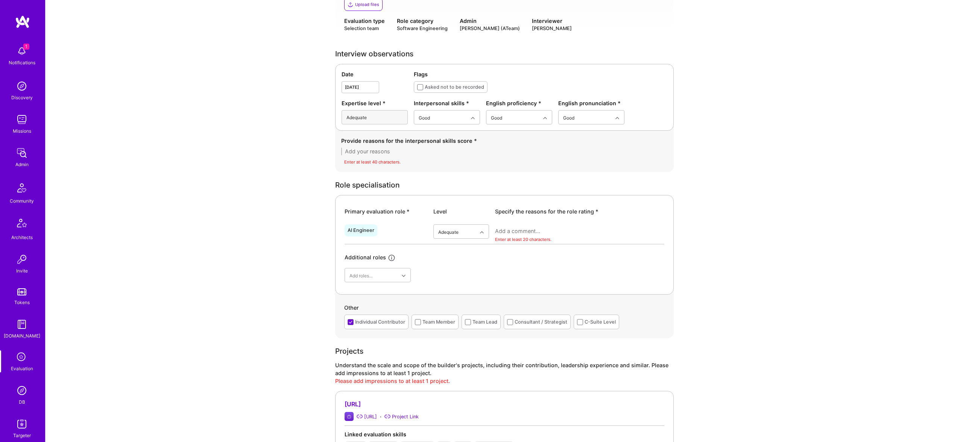
scroll to position [188, 0]
click at [524, 232] on textarea at bounding box center [579, 232] width 169 height 8
drag, startPoint x: 559, startPoint y: 239, endPoint x: 552, endPoint y: 230, distance: 11.1
click at [559, 239] on div "Enter at least 20 characters." at bounding box center [579, 241] width 169 height 8
click at [551, 228] on textarea at bounding box center [579, 232] width 169 height 8
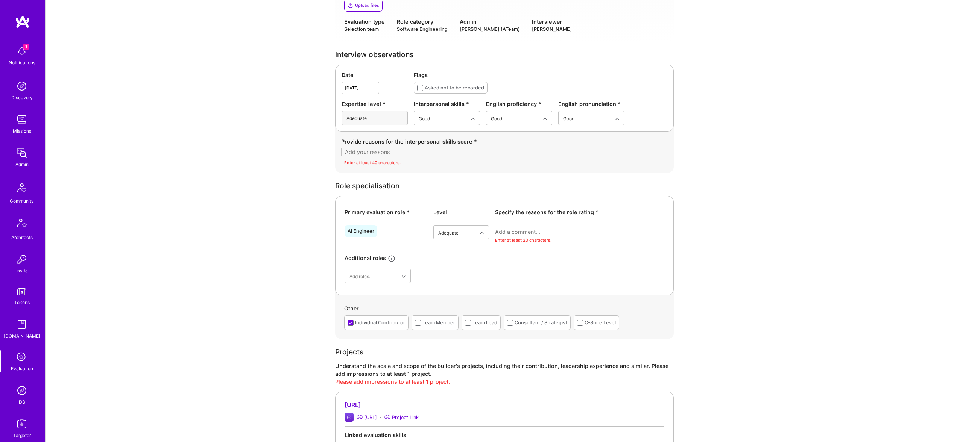
paste textarea "Michele has basic, self-taught experience integrating off-the-shelf LLM APIs (O…"
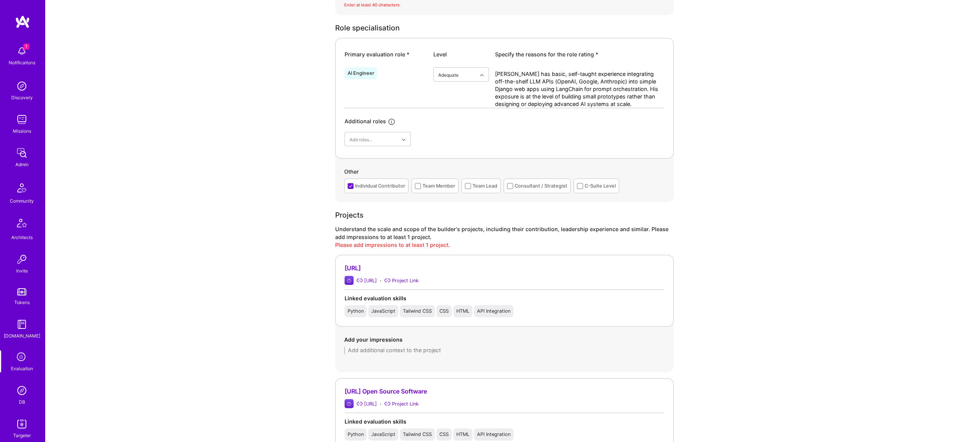
scroll to position [375, 0]
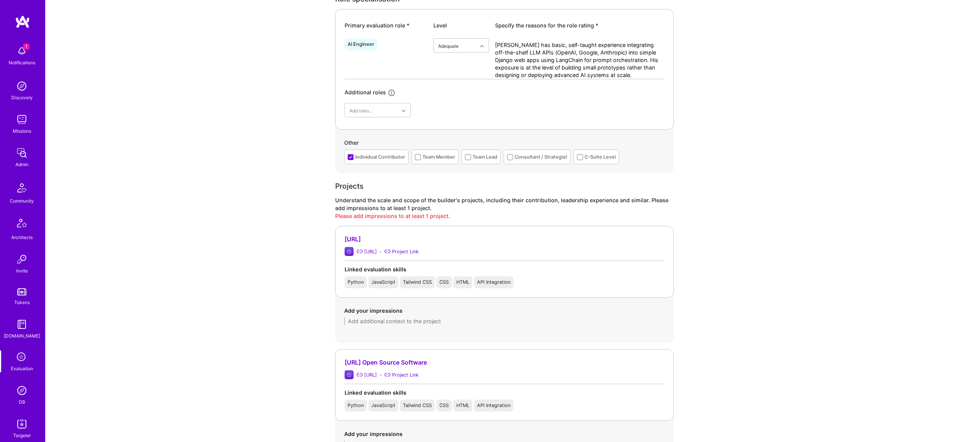
type textarea "Michele has basic, self-taught experience integrating off-the-shelf LLM APIs (O…"
click at [423, 270] on div "Linked evaluation skills" at bounding box center [505, 270] width 320 height 8
click at [439, 321] on textarea at bounding box center [504, 322] width 320 height 8
paste textarea "Michele built a small web application called marketingnotes.ai that helps gener…"
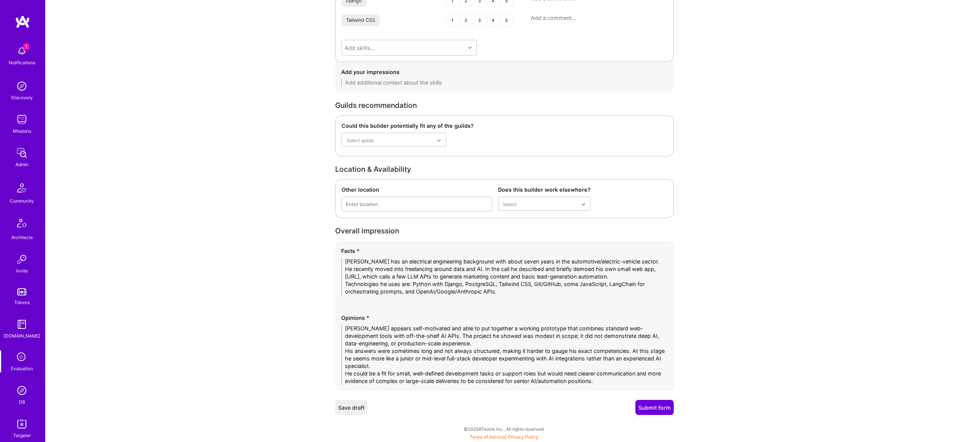
type textarea "Michele built a small web application called marketingnotes.ai that helps gener…"
click at [646, 407] on button "Submit form" at bounding box center [654, 407] width 38 height 15
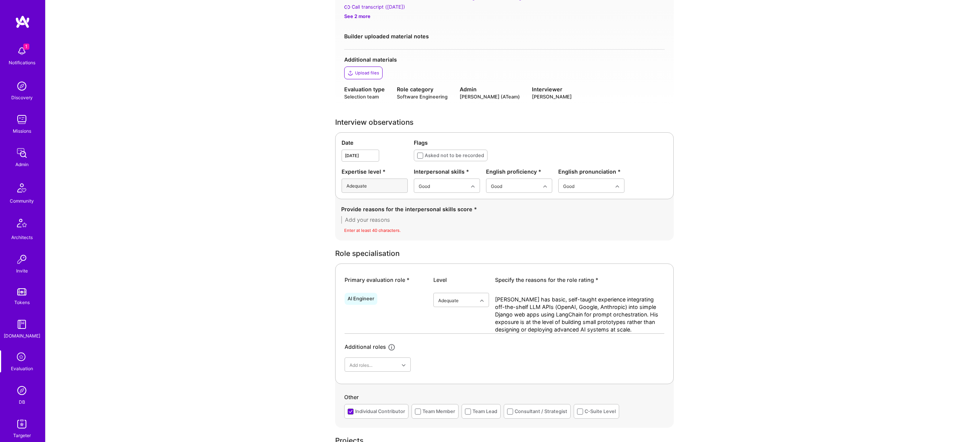
scroll to position [120, 0]
click at [374, 219] on textarea at bounding box center [504, 221] width 326 height 8
click at [402, 221] on textarea at bounding box center [504, 221] width 326 height 8
paste textarea "Michele came across as polite and cooperative, but his answers were sometimes l…"
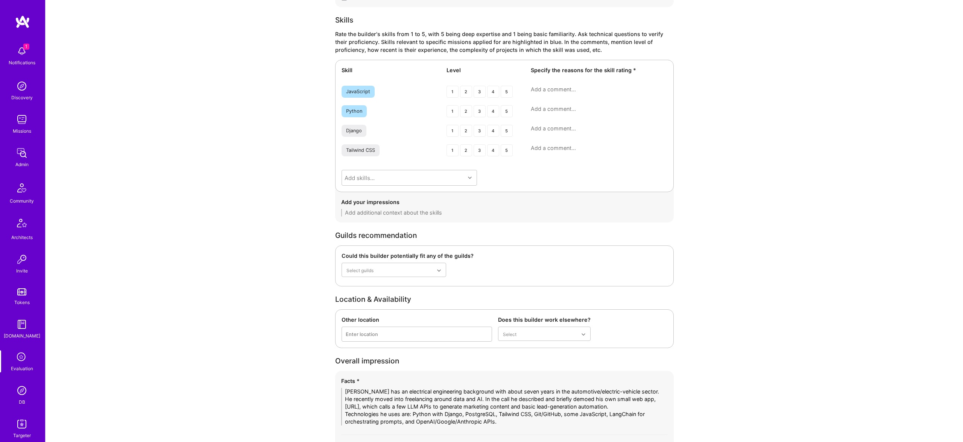
scroll to position [1039, 0]
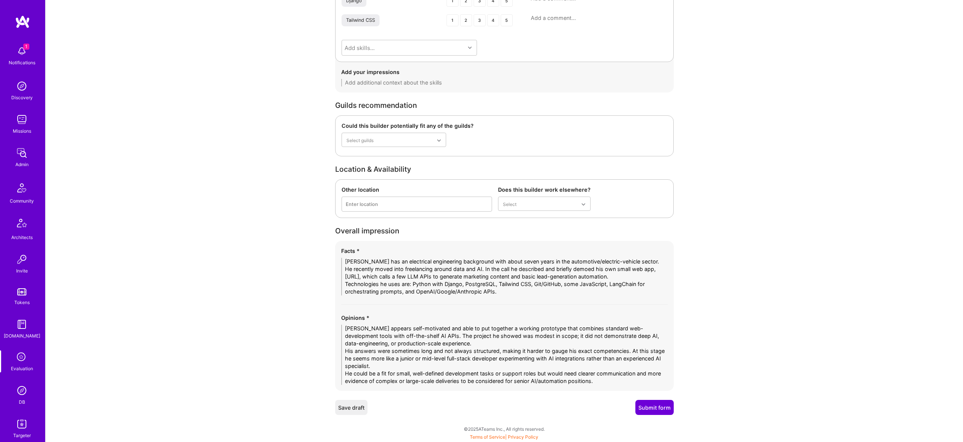
type textarea "Michele came across as polite and cooperative, but his answers were sometimes l…"
click at [647, 405] on button "Submit form" at bounding box center [654, 407] width 38 height 15
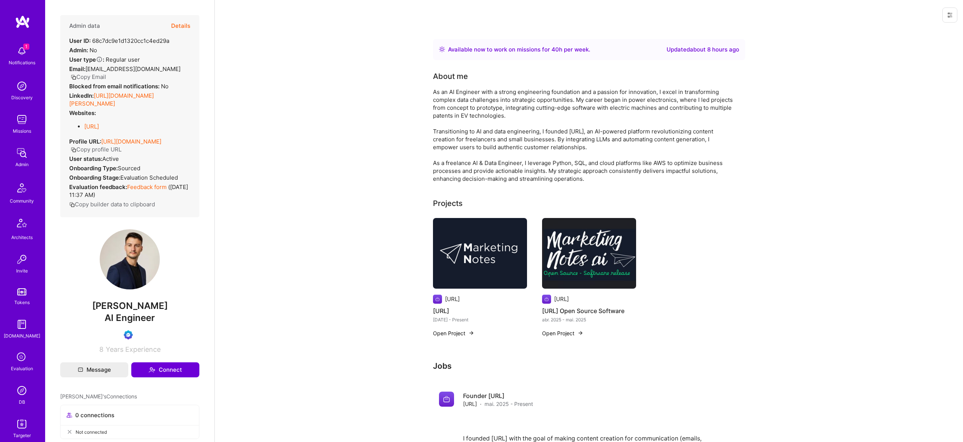
click at [112, 309] on span "[PERSON_NAME]" at bounding box center [129, 306] width 139 height 11
copy span "Michele"
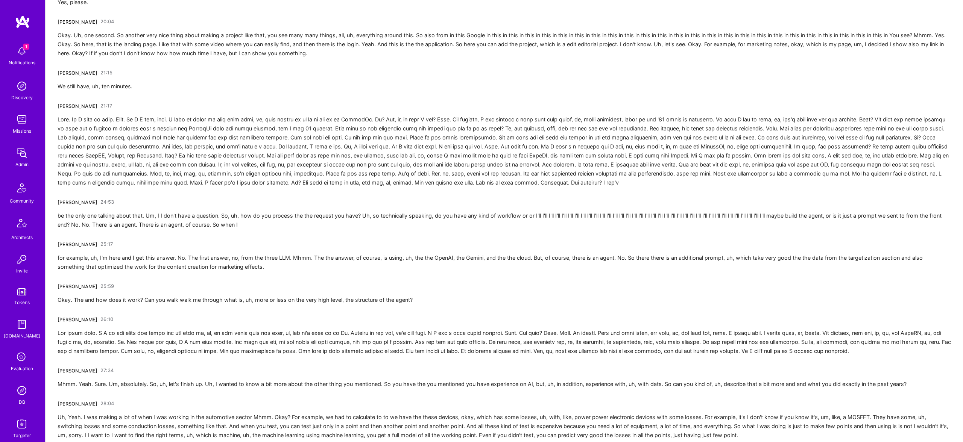
scroll to position [1942, 0]
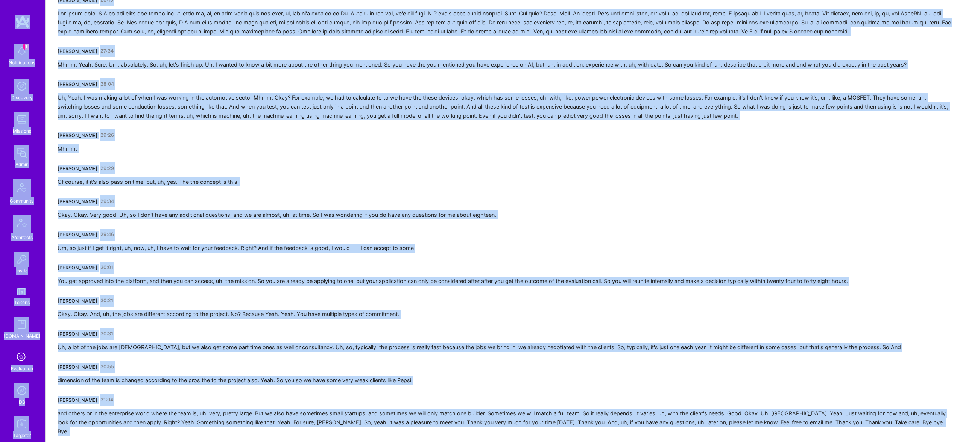
click at [243, 394] on div "Luis Teofilo 31:04 and others or in the enterprise world where the team is, uh,…" at bounding box center [504, 415] width 893 height 42
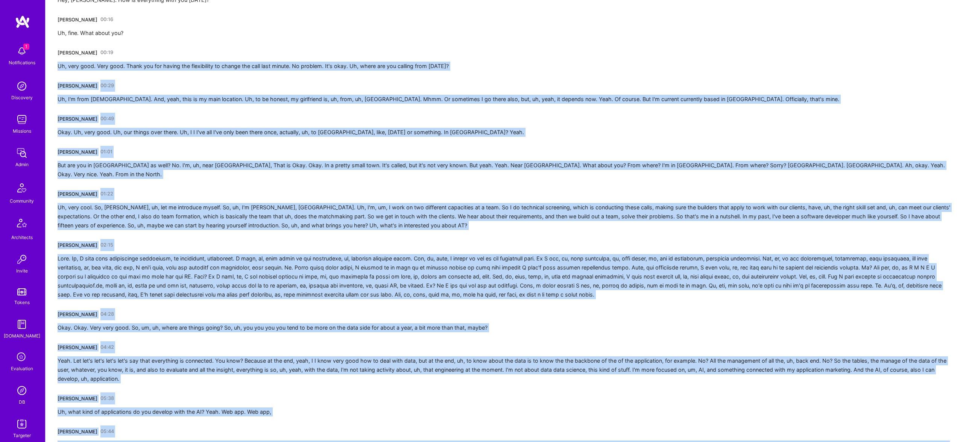
scroll to position [0, 0]
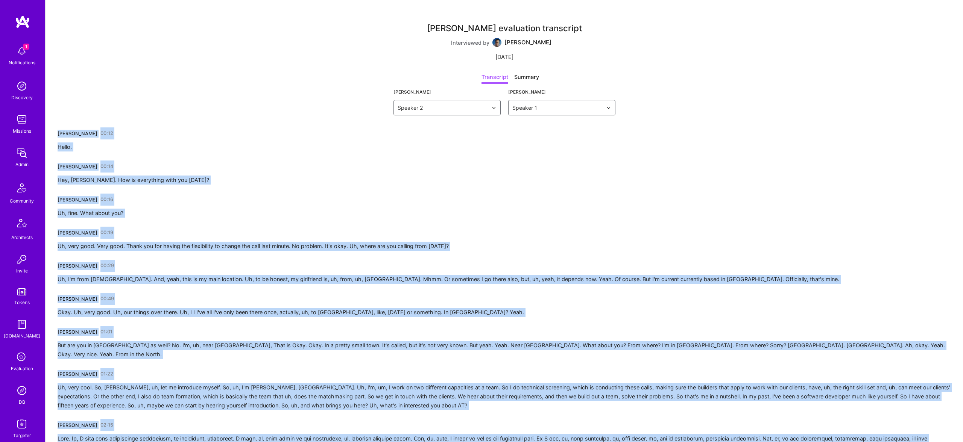
drag, startPoint x: 718, startPoint y: 424, endPoint x: 44, endPoint y: 132, distance: 735.1
copy div "Michele Roman 00:12 Hello. Luis Teofilo 00:14 Hey, Michelle. How is everything …"
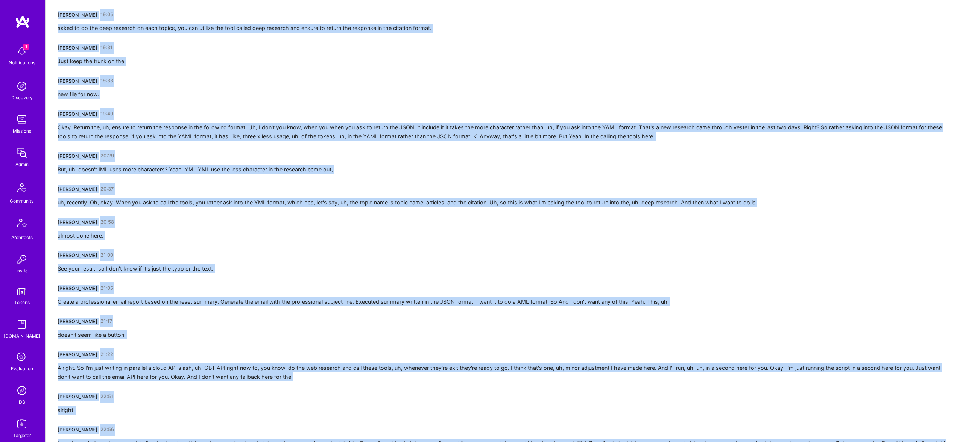
scroll to position [2255, 0]
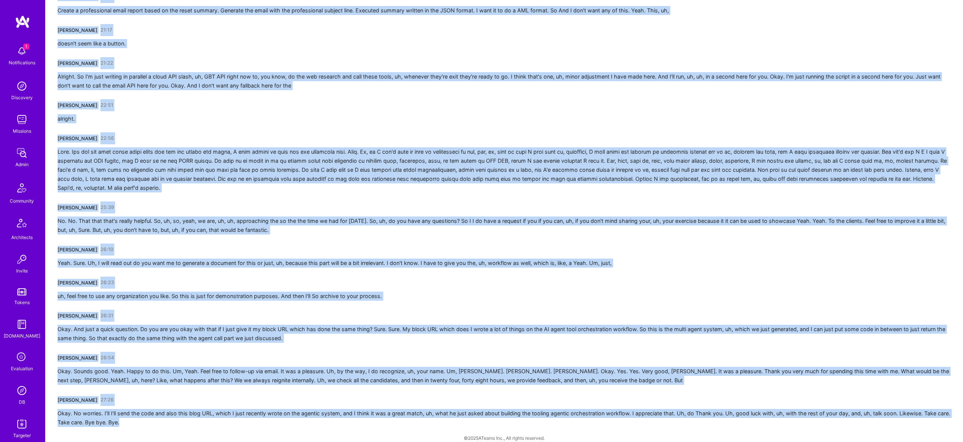
drag, startPoint x: 57, startPoint y: 134, endPoint x: 22, endPoint y: 416, distance: 284.2
copy div "Vatsal Shah 00:08 Hey, Luis. Luis Teofilo 00:12 Hey, Hi. With you today. Vatsal…"
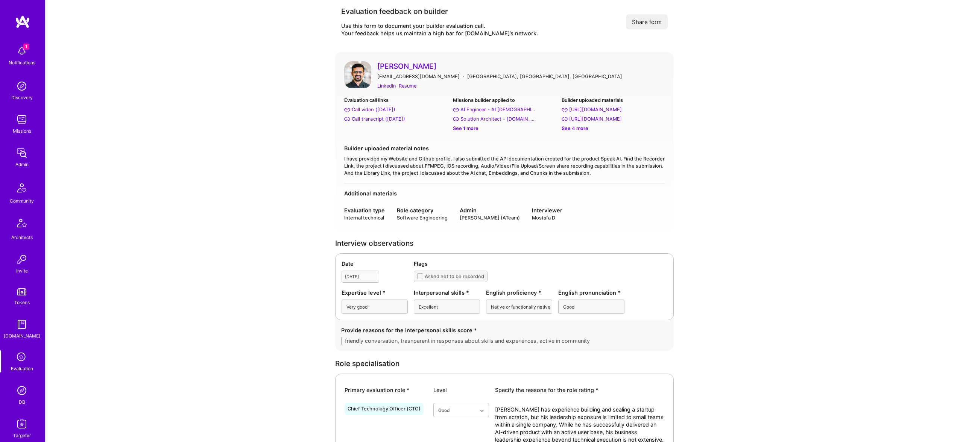
scroll to position [8, 0]
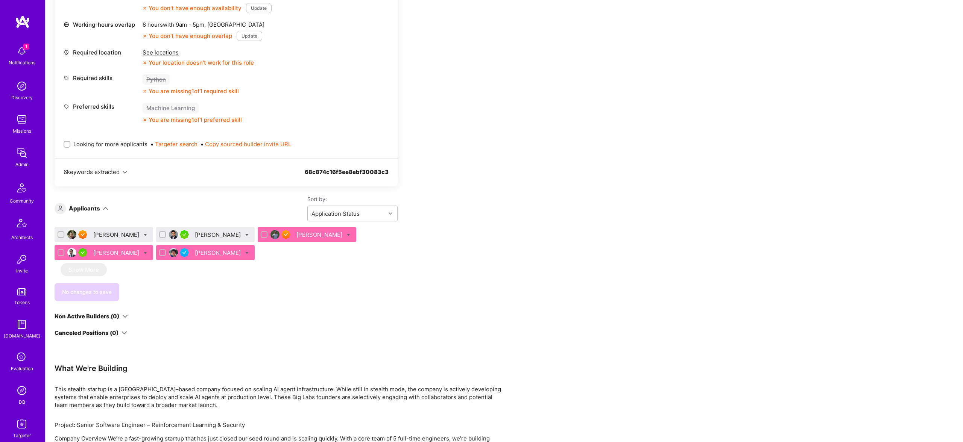
scroll to position [361, 0]
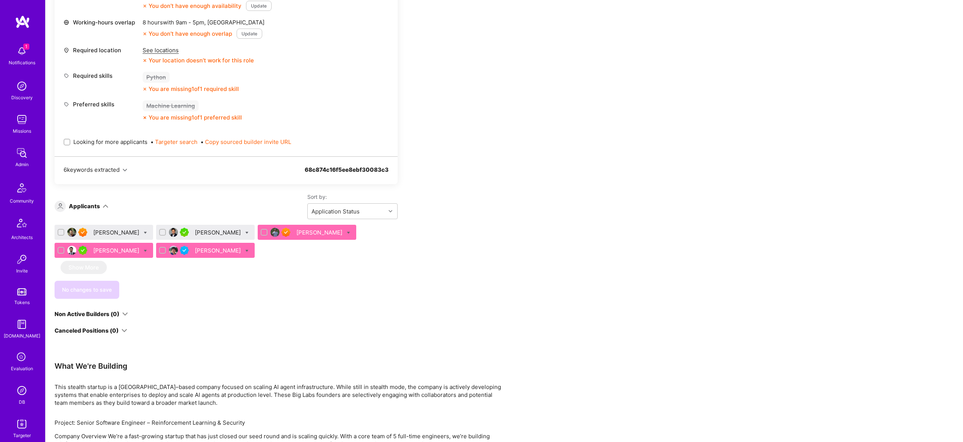
click at [104, 150] on div "Looking for more applicants • Targeter search • Copy sourced builder invite URL" at bounding box center [226, 142] width 325 height 26
click at [122, 138] on span "Looking for more applicants" at bounding box center [110, 142] width 74 height 8
click at [70, 140] on input "Looking for more applicants" at bounding box center [67, 142] width 5 height 5
checkbox input "true"
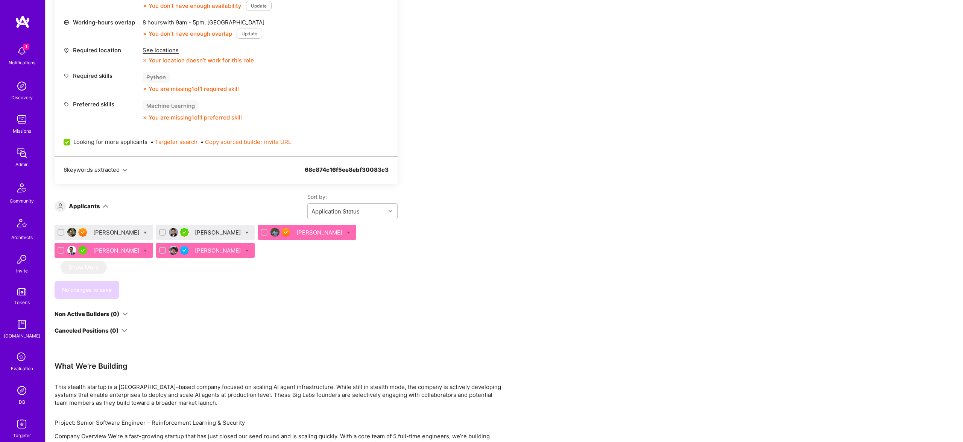
scroll to position [0, 0]
click at [137, 250] on div "Oscar Garavito" at bounding box center [104, 250] width 99 height 15
click at [144, 250] on icon at bounding box center [145, 250] width 3 height 3
checkbox input "true"
click at [176, 322] on span "Unavailable" at bounding box center [183, 325] width 31 height 8
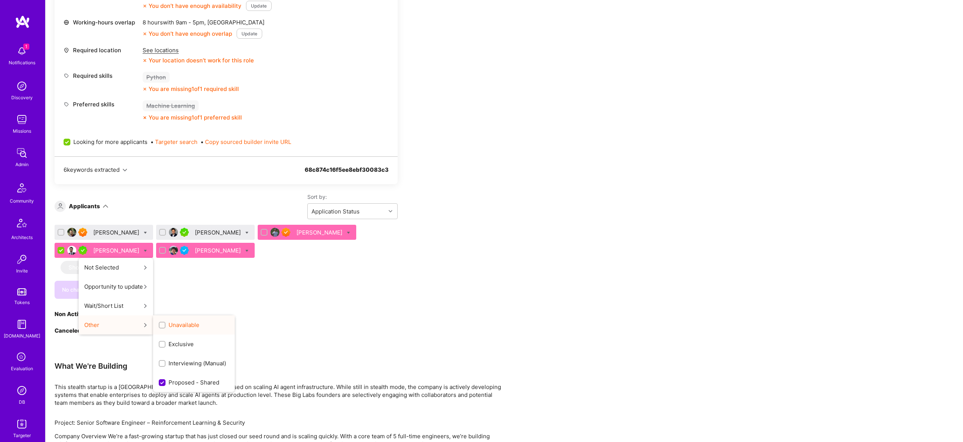
click at [165, 323] on input "Unavailable" at bounding box center [162, 325] width 5 height 5
checkbox input "true"
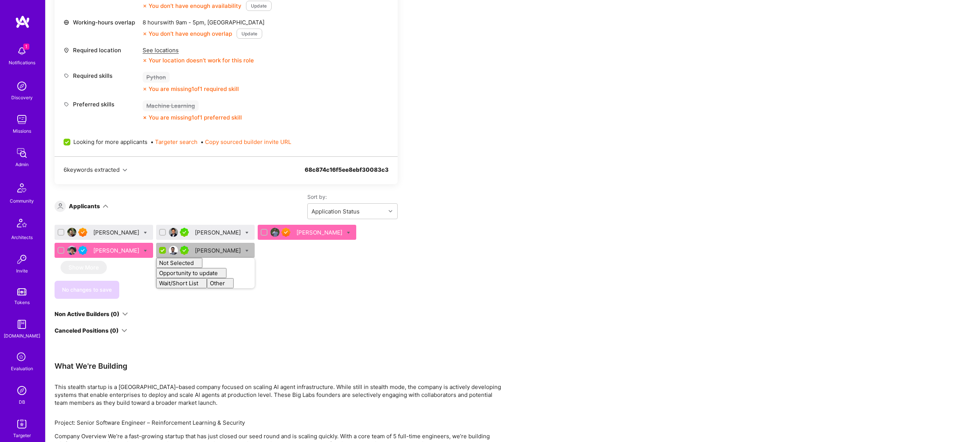
checkbox input "false"
click at [361, 271] on div "Luve Singh Adil Mubeen Theo Han Maurizio Morri Oscar Garavito Not Selected Not …" at bounding box center [226, 262] width 343 height 74
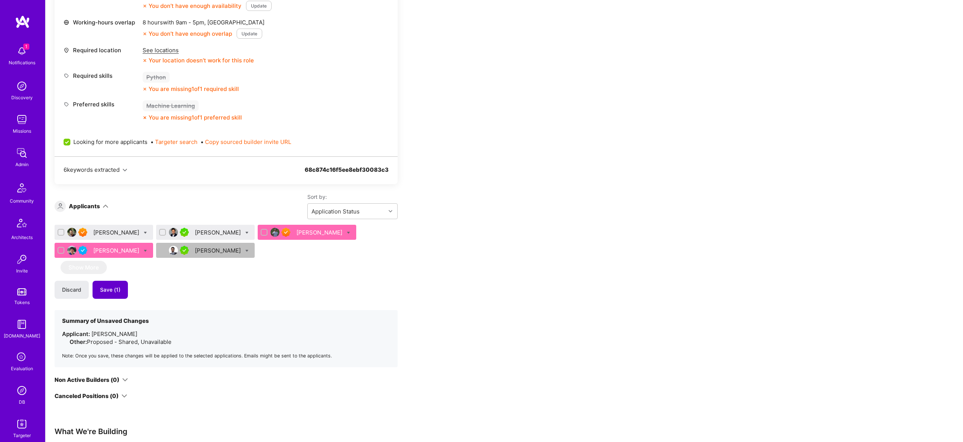
click at [102, 291] on span "Save (1)" at bounding box center [110, 290] width 20 height 8
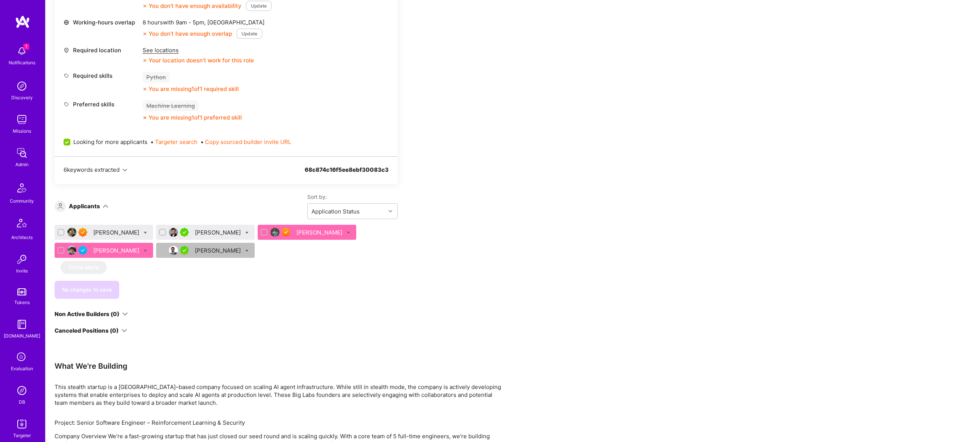
click at [144, 251] on icon at bounding box center [145, 250] width 3 height 3
checkbox input "true"
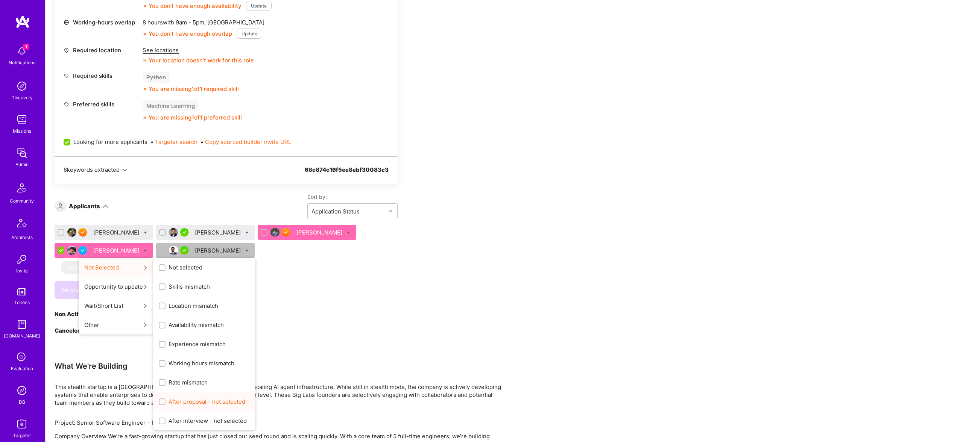
click at [221, 407] on div "After proposal - not selected" at bounding box center [204, 401] width 102 height 19
click at [217, 403] on span "After proposal - not selected" at bounding box center [206, 402] width 77 height 8
click at [165, 403] on input "After proposal - not selected" at bounding box center [162, 402] width 5 height 5
checkbox input "true"
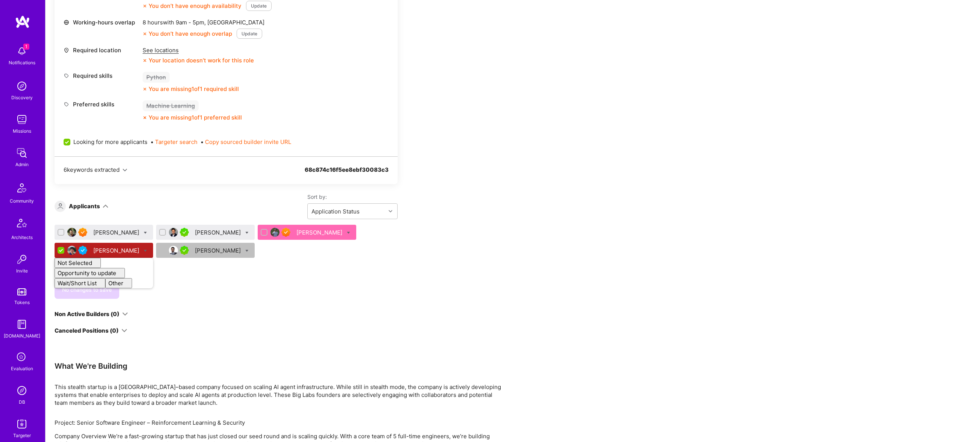
checkbox input "false"
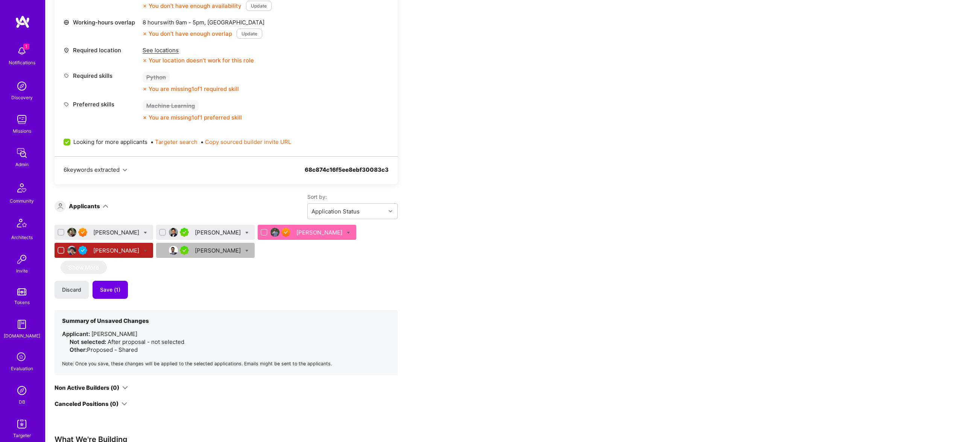
drag, startPoint x: 325, startPoint y: 311, endPoint x: 118, endPoint y: 303, distance: 207.0
click at [323, 311] on div "We’re actively looking for builders. This is the best time to request to join. …" at bounding box center [226, 104] width 343 height 607
click at [108, 291] on span "Save (1)" at bounding box center [110, 290] width 20 height 8
